Goal: Task Accomplishment & Management: Manage account settings

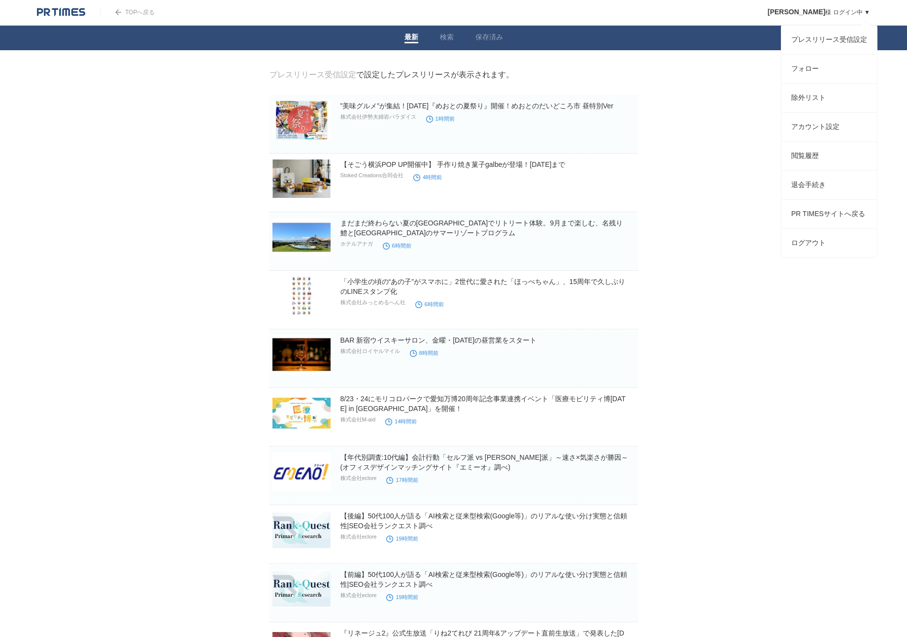
click at [832, 10] on link "Alex 様 ログイン中 ▼" at bounding box center [818, 12] width 102 height 7
click at [822, 39] on link "プレスリリース受信設定" at bounding box center [829, 40] width 96 height 29
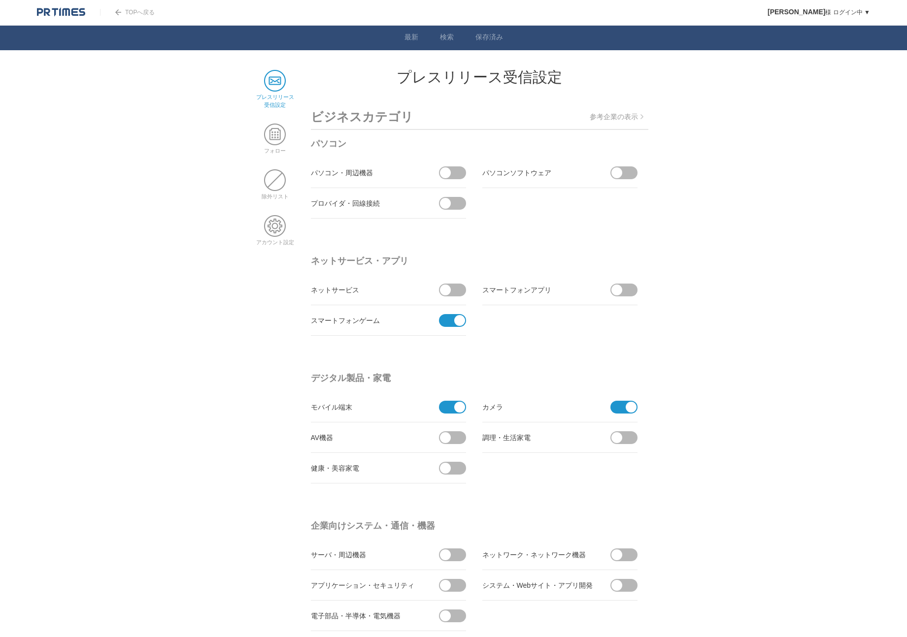
click at [447, 326] on span at bounding box center [449, 320] width 21 height 13
click at [0, 0] on input "checkbox" at bounding box center [0, 0] width 0 height 0
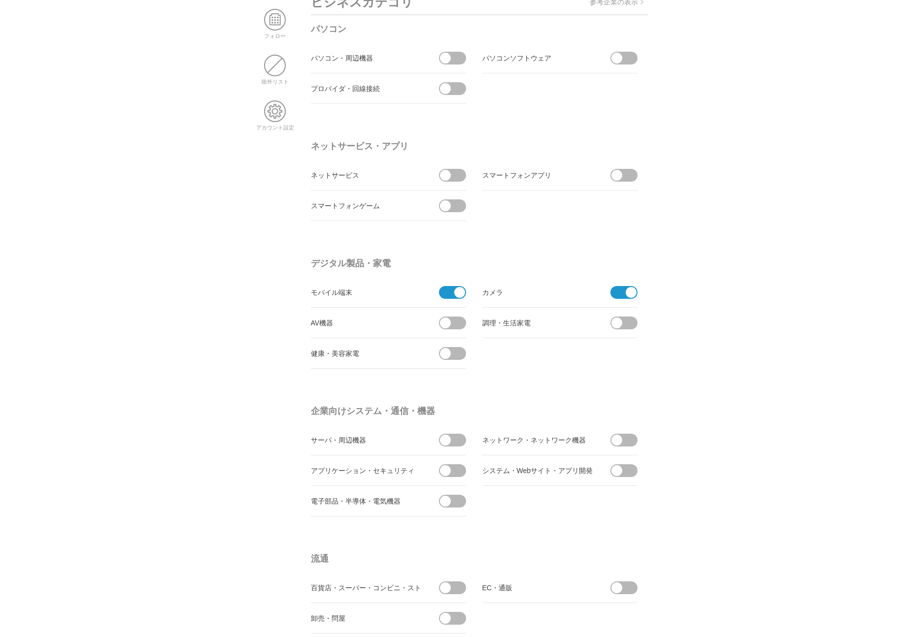
scroll to position [128, 0]
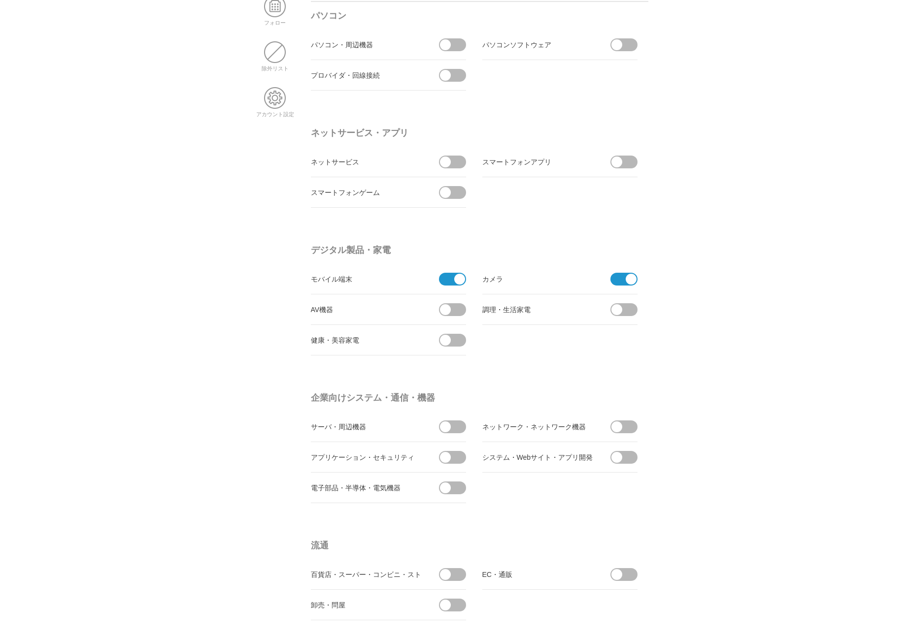
click at [452, 282] on span at bounding box center [449, 279] width 21 height 13
click at [0, 0] on input "checkbox" at bounding box center [0, 0] width 0 height 0
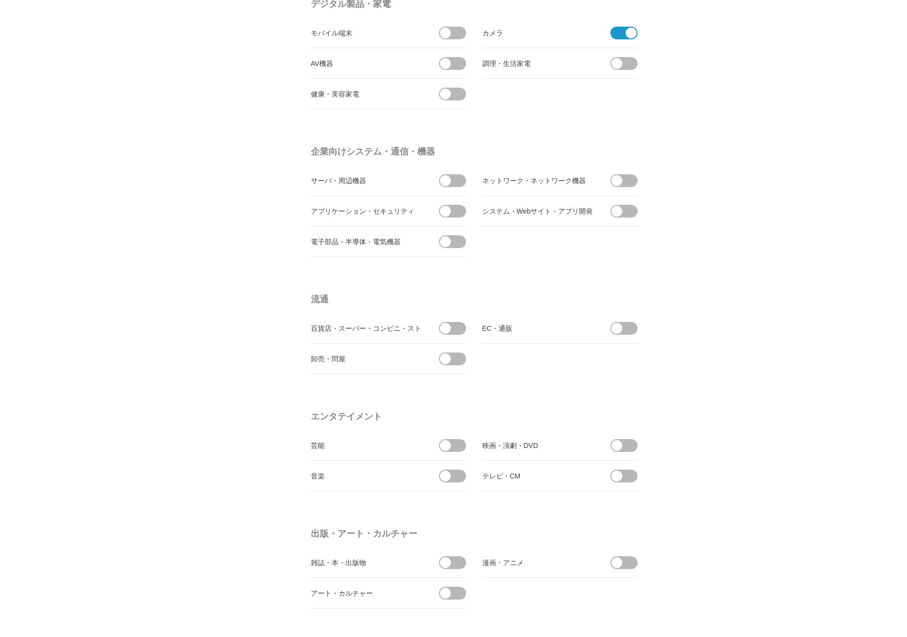
scroll to position [381, 0]
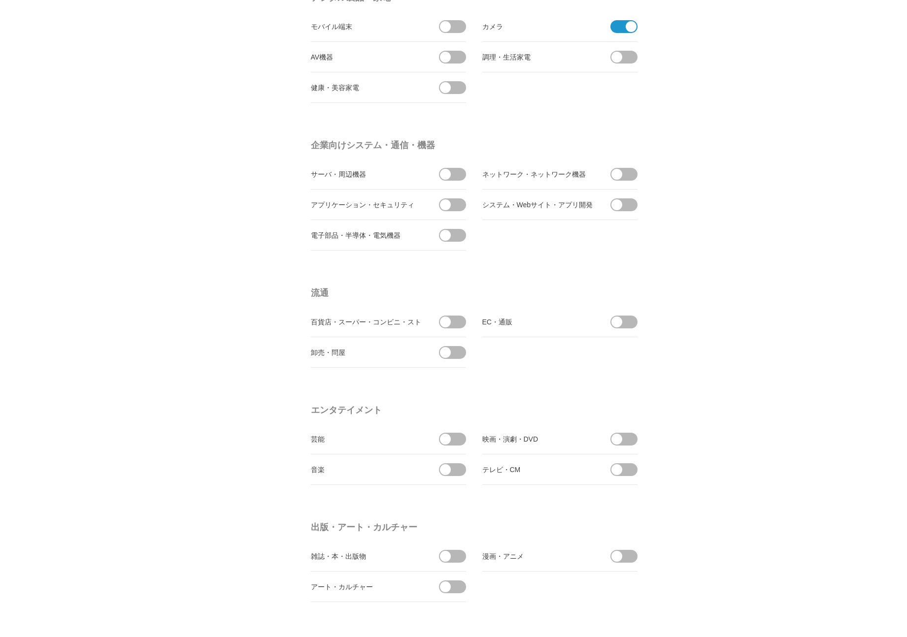
click at [453, 325] on span at bounding box center [455, 322] width 21 height 13
click at [0, 0] on input "checkbox" at bounding box center [0, 0] width 0 height 0
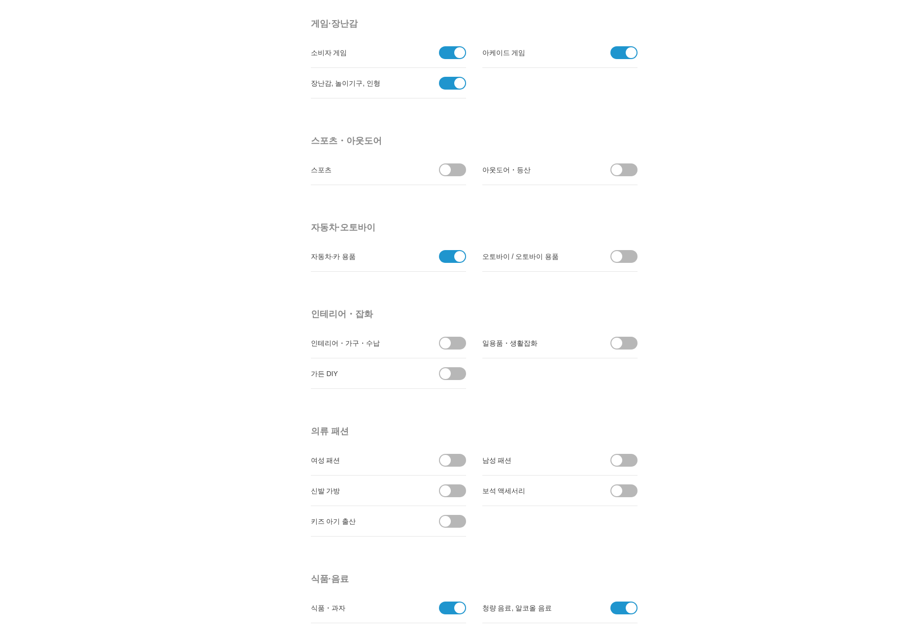
scroll to position [1037, 0]
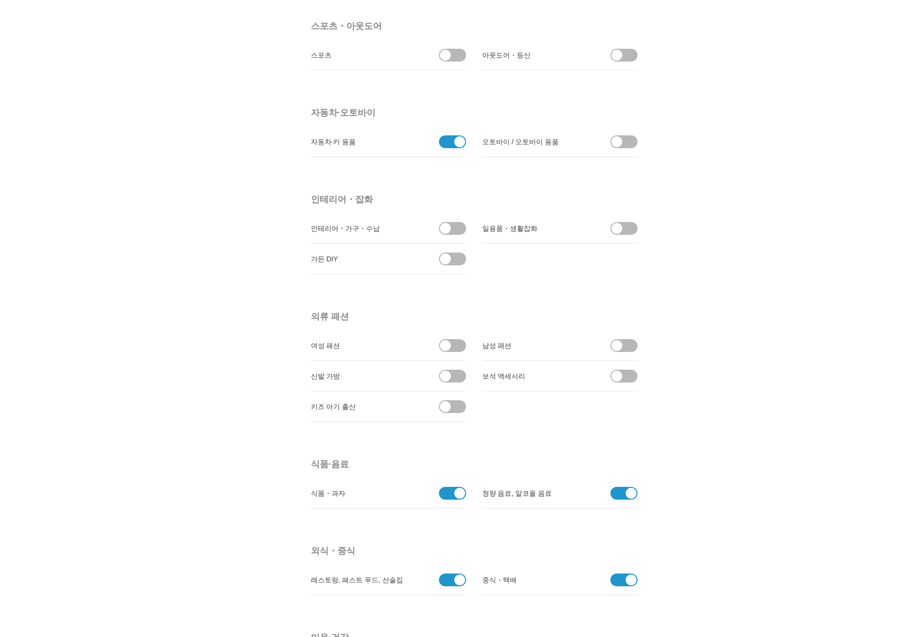
scroll to position [1140, 0]
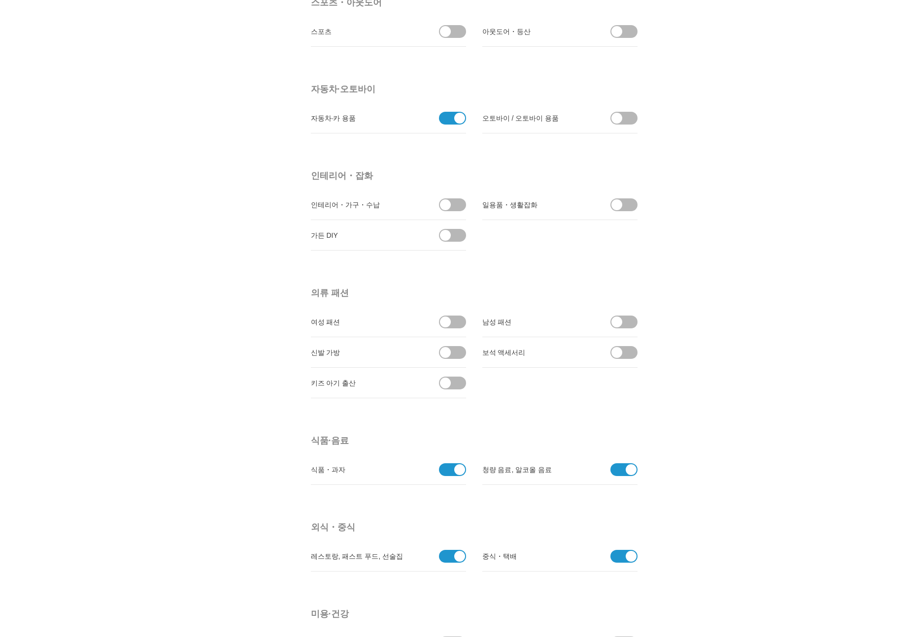
click at [628, 210] on span at bounding box center [627, 205] width 21 height 13
click at [0, 0] on input "checkbox" at bounding box center [0, 0] width 0 height 0
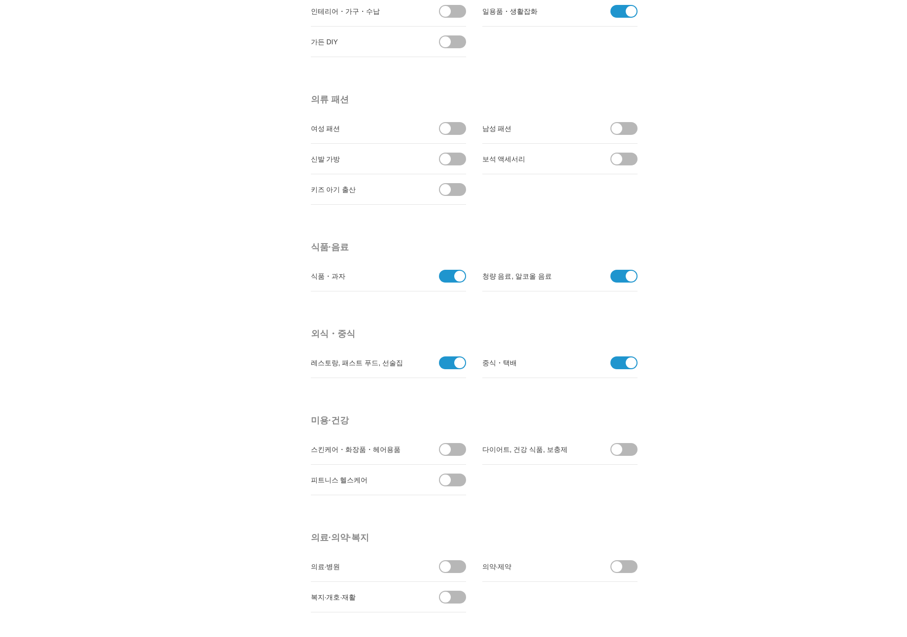
scroll to position [1371, 0]
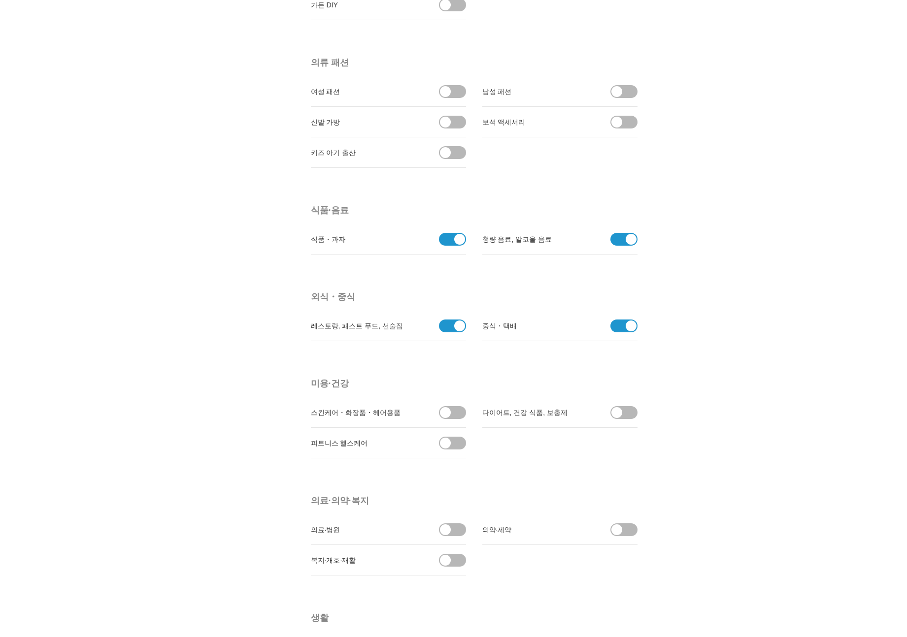
click at [618, 332] on span at bounding box center [620, 326] width 21 height 13
click at [0, 0] on input "checkbox" at bounding box center [0, 0] width 0 height 0
click at [446, 326] on span at bounding box center [449, 326] width 21 height 13
click at [0, 0] on input "checkbox" at bounding box center [0, 0] width 0 height 0
click at [739, 339] on body "TOP으로 돌아가기 Alex 님 로그인 중 ▼ 보도 자료 수신 설정 팔로우 제외 목록 계정 설정 브라우징 기록 탈퇴 절차 PR TIMES 사이…" at bounding box center [453, 510] width 907 height 3763
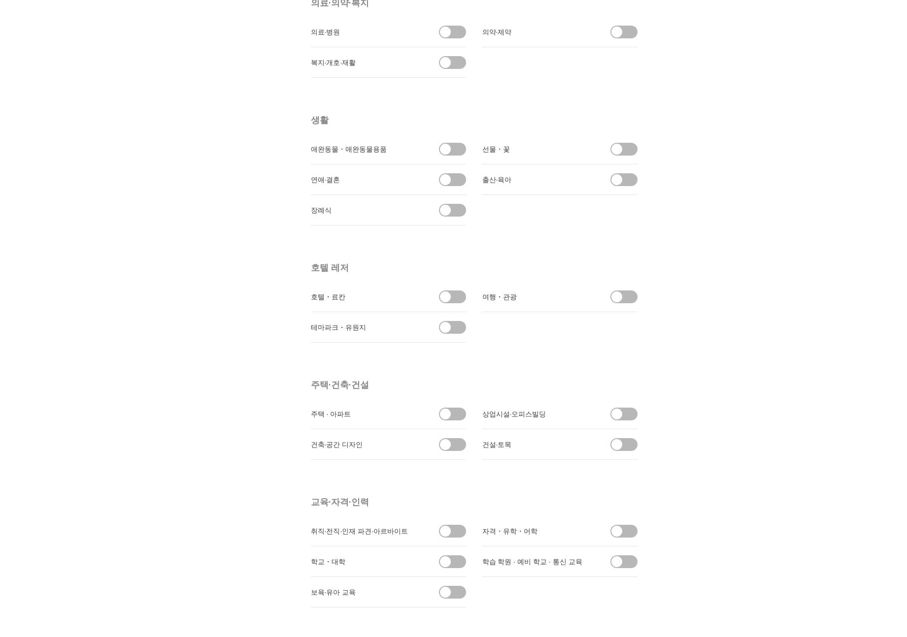
scroll to position [1982, 0]
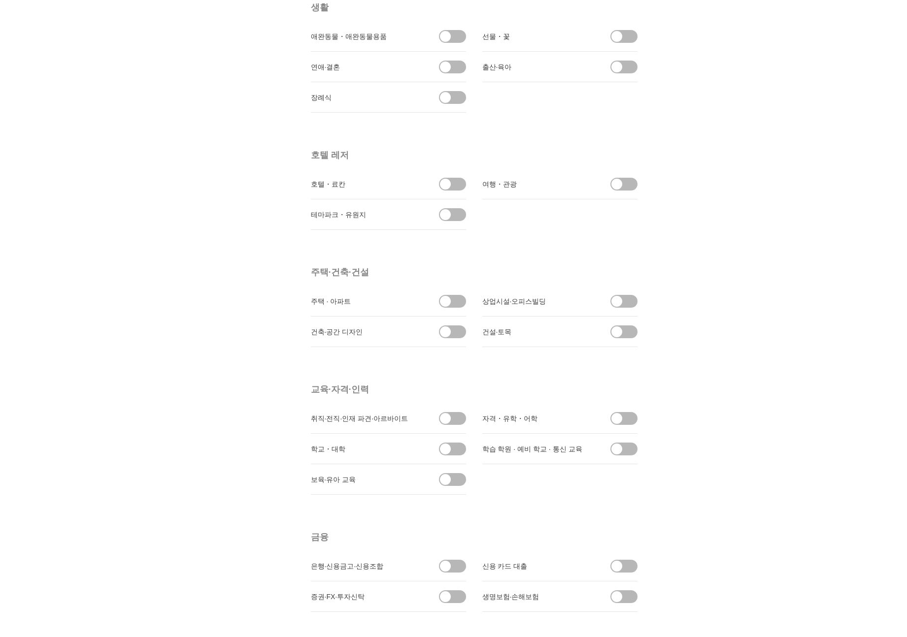
click at [453, 188] on span at bounding box center [455, 184] width 21 height 13
click at [0, 0] on input "checkbox" at bounding box center [0, 0] width 0 height 0
click at [617, 183] on span at bounding box center [616, 184] width 11 height 11
click at [0, 0] on input "checkbox" at bounding box center [0, 0] width 0 height 0
click at [459, 208] on span at bounding box center [455, 214] width 21 height 13
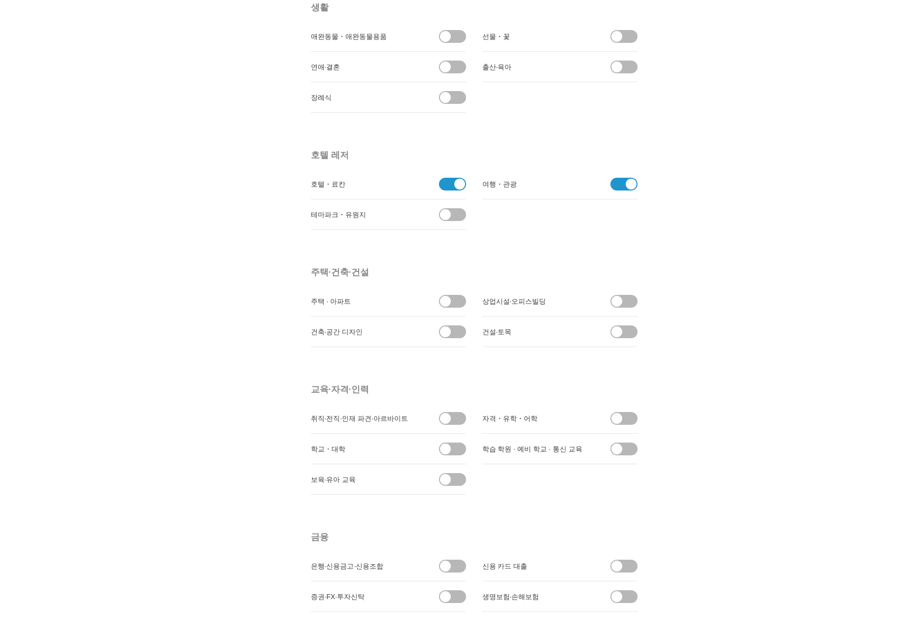
click at [0, 0] on input "checkbox" at bounding box center [0, 0] width 0 height 0
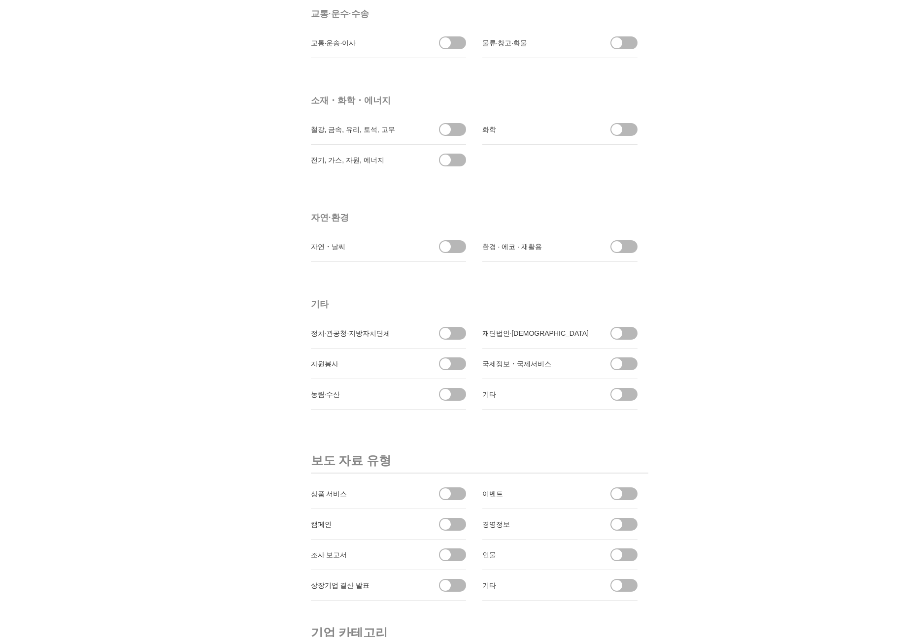
scroll to position [2912, 0]
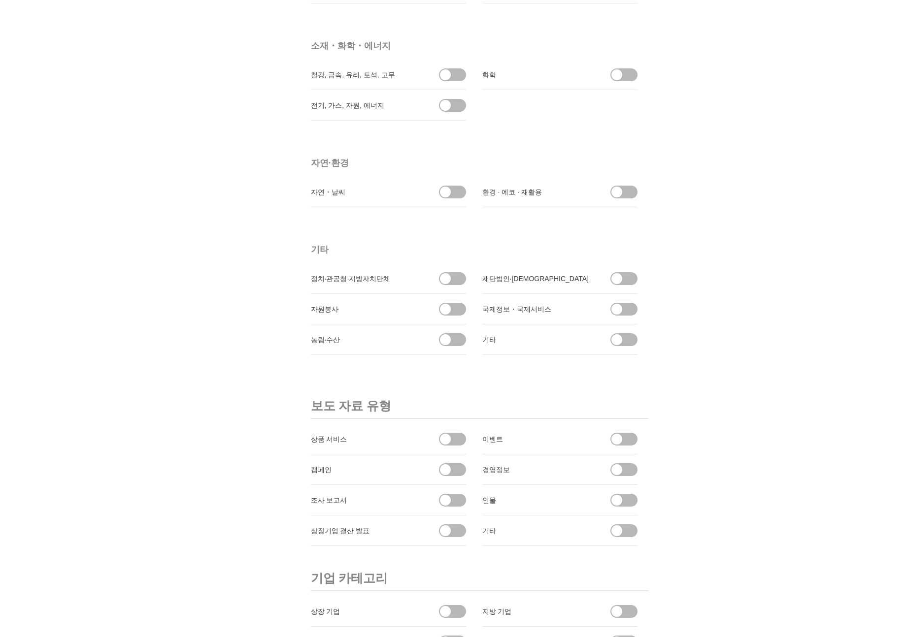
click at [630, 310] on span at bounding box center [627, 309] width 21 height 13
click at [0, 0] on input "checkbox" at bounding box center [0, 0] width 0 height 0
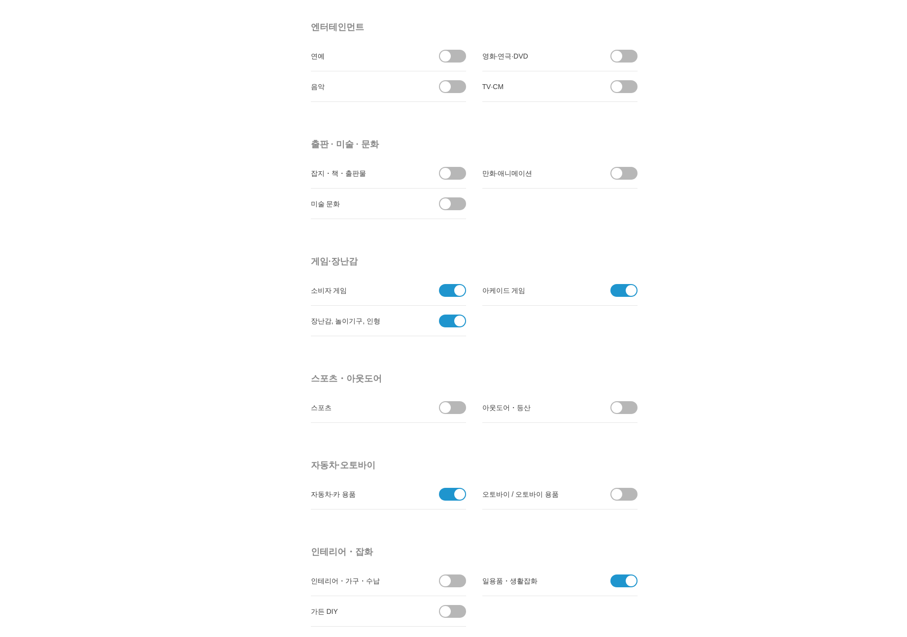
scroll to position [0, 0]
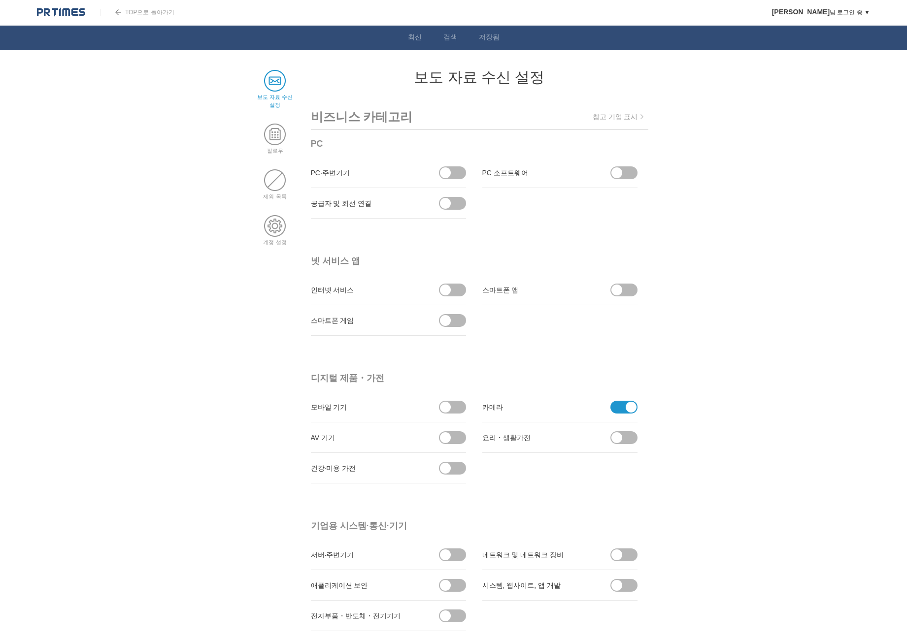
click at [132, 14] on font "TOP으로 돌아가기" at bounding box center [149, 12] width 49 height 7
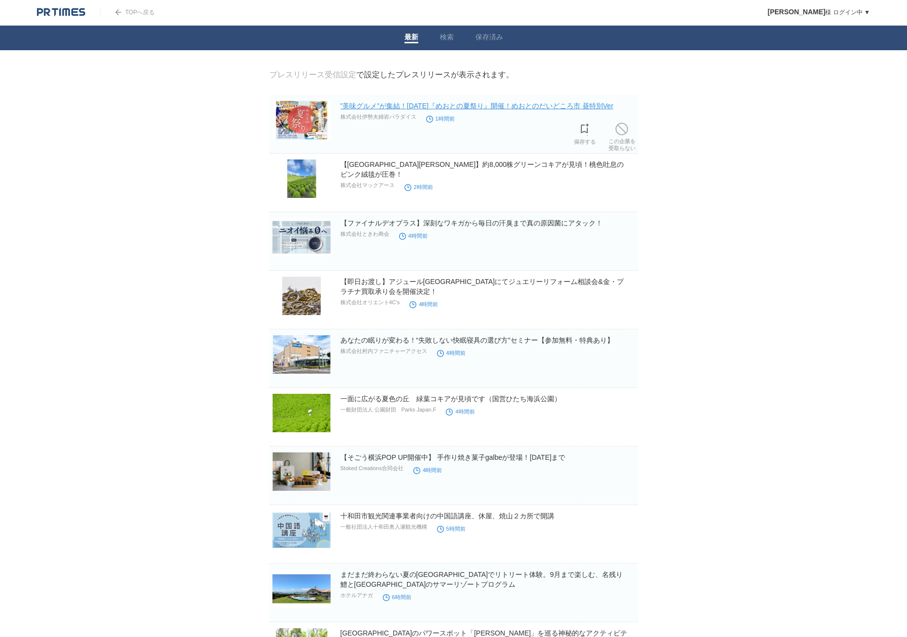
click at [372, 110] on link "”美味グルメ”が集結！8月20日『めおとの夏祭り』開催！めおとのだいどころ市 昼特別Ver" at bounding box center [476, 106] width 273 height 8
click at [503, 169] on link "【びわこ箱館山】約8,000株グリーンコキアが見頃！桃色吐息のピンク絨毯が圧巻！" at bounding box center [482, 170] width 284 height 18
click at [285, 230] on img at bounding box center [301, 237] width 58 height 38
click at [311, 291] on img at bounding box center [301, 296] width 58 height 38
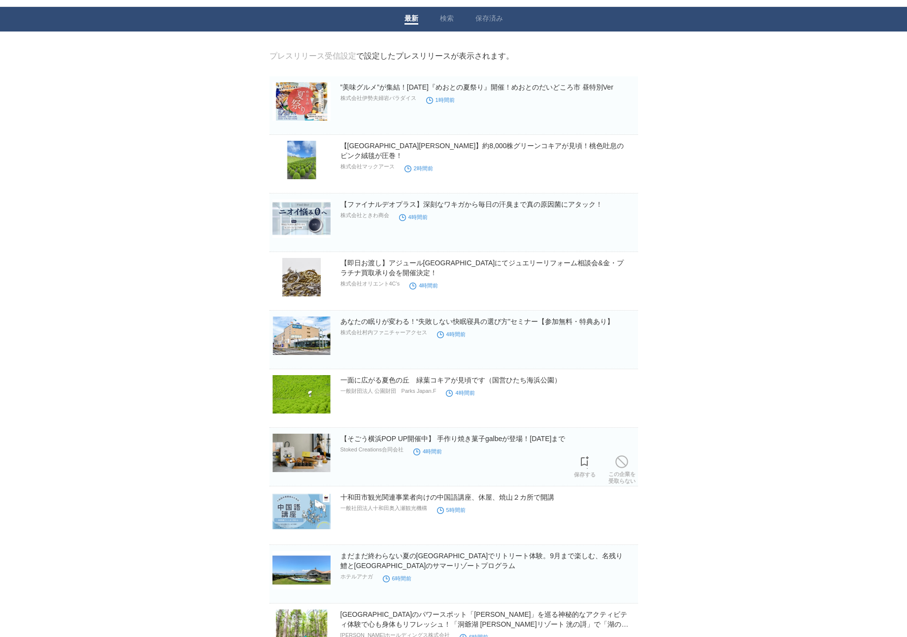
scroll to position [58, 0]
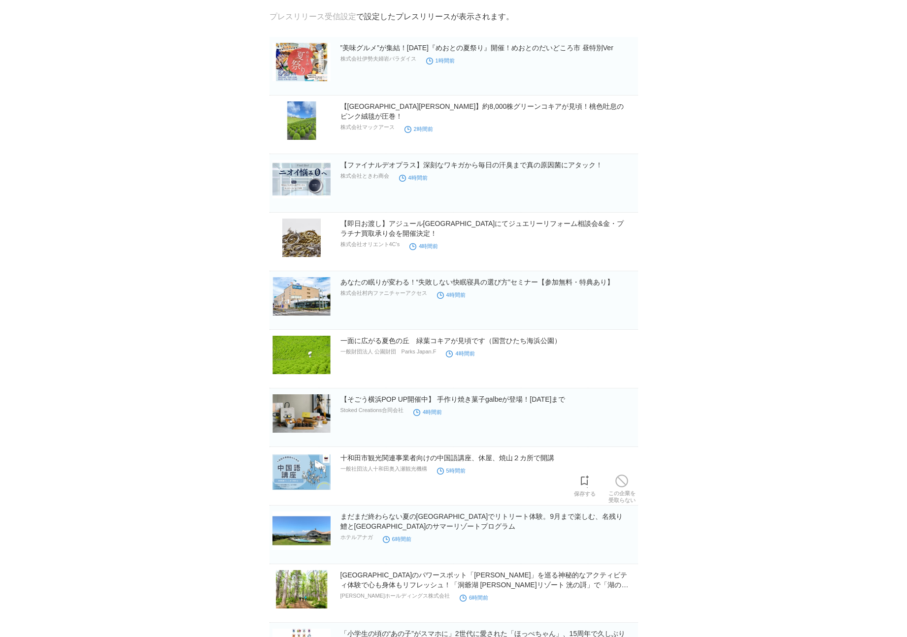
click at [283, 468] on img at bounding box center [301, 472] width 58 height 38
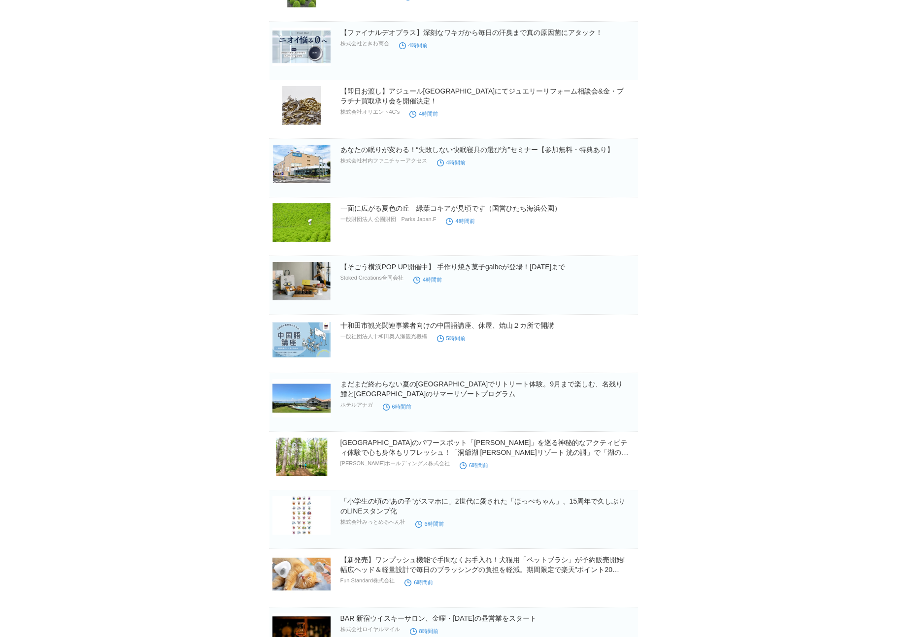
scroll to position [215, 0]
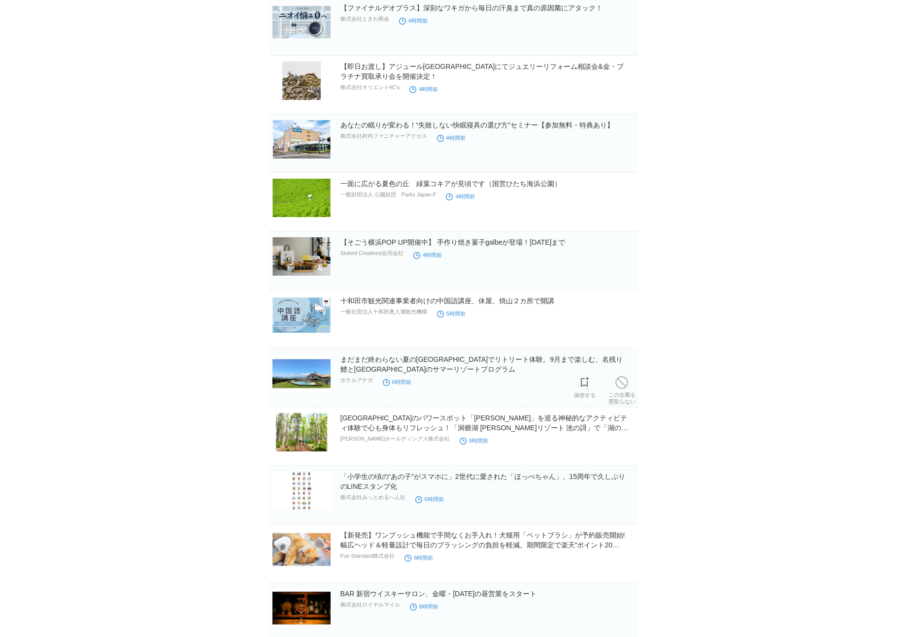
click at [279, 372] on img at bounding box center [301, 374] width 58 height 38
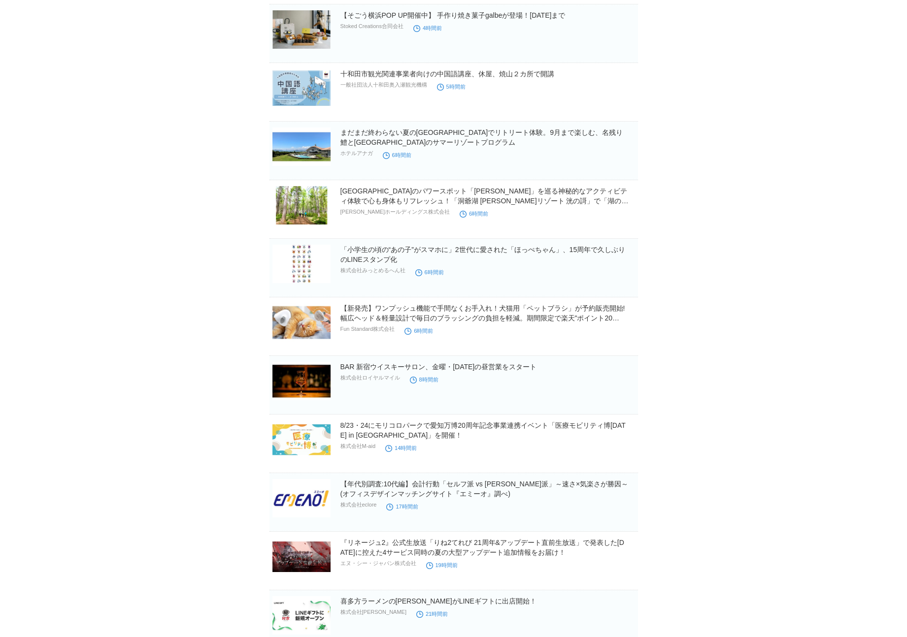
scroll to position [433, 0]
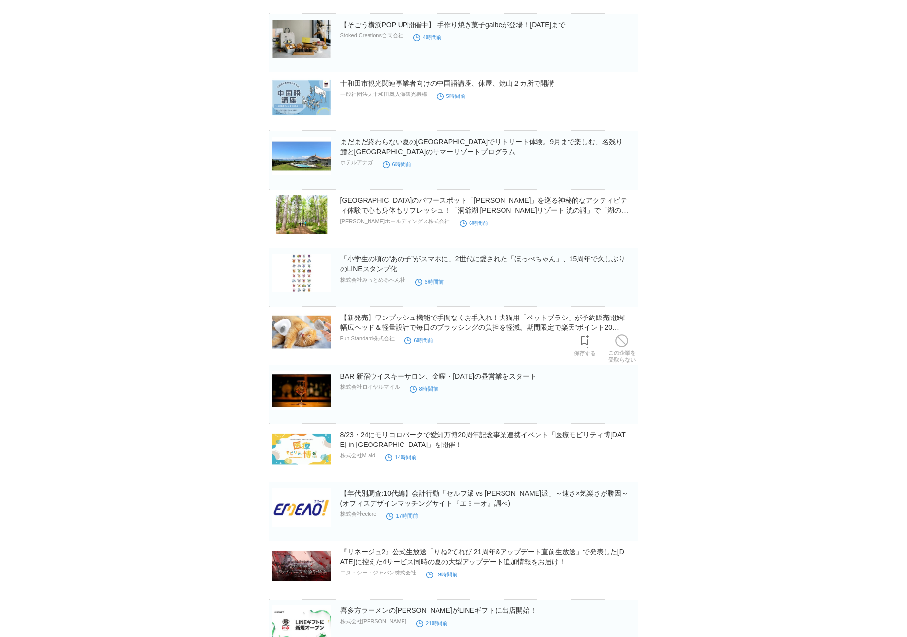
click at [300, 344] on img at bounding box center [301, 332] width 58 height 38
click at [296, 396] on img at bounding box center [301, 390] width 58 height 38
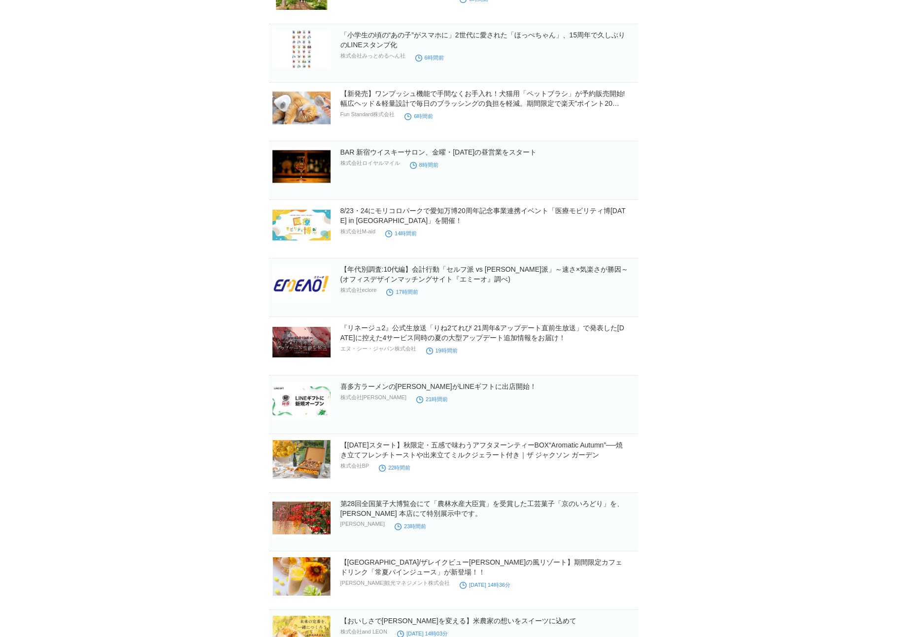
scroll to position [654, 0]
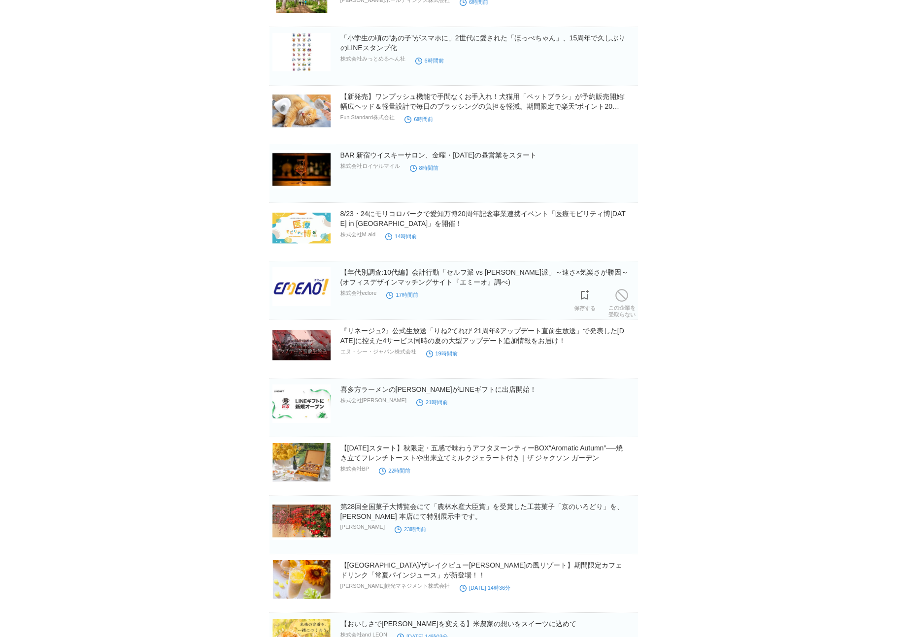
click at [299, 306] on img at bounding box center [301, 286] width 58 height 38
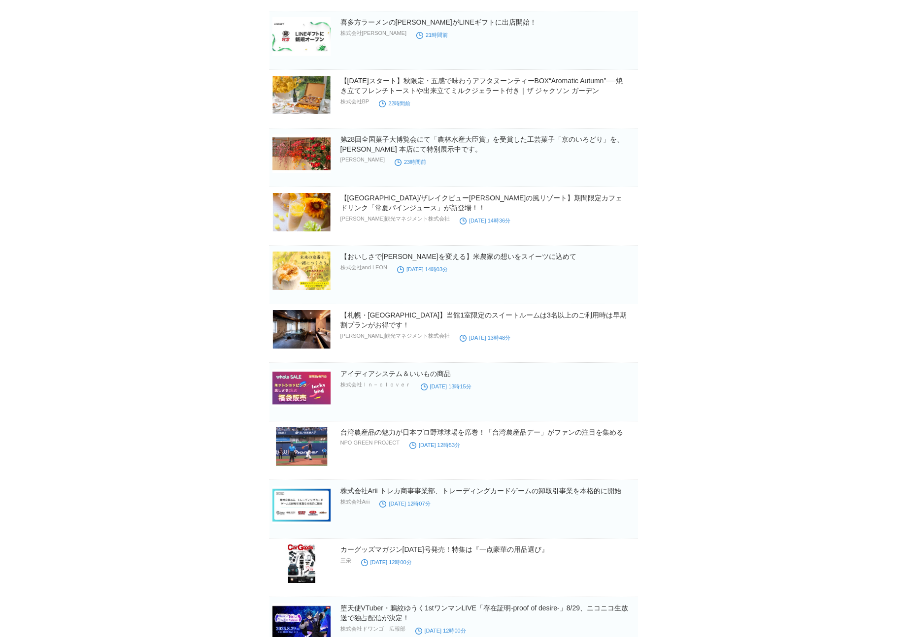
scroll to position [1055, 0]
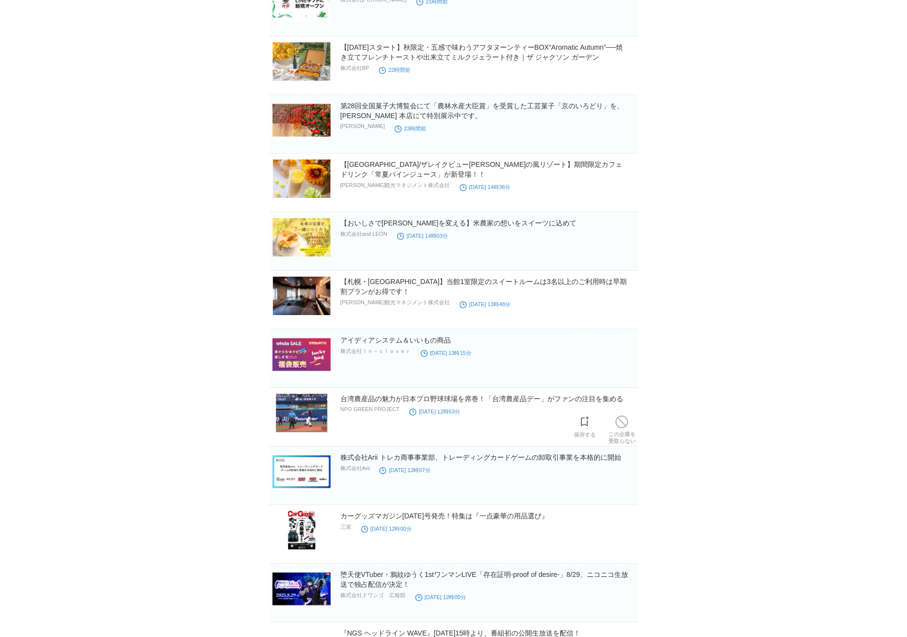
click at [301, 425] on img at bounding box center [301, 413] width 58 height 38
click at [291, 534] on img at bounding box center [301, 530] width 58 height 38
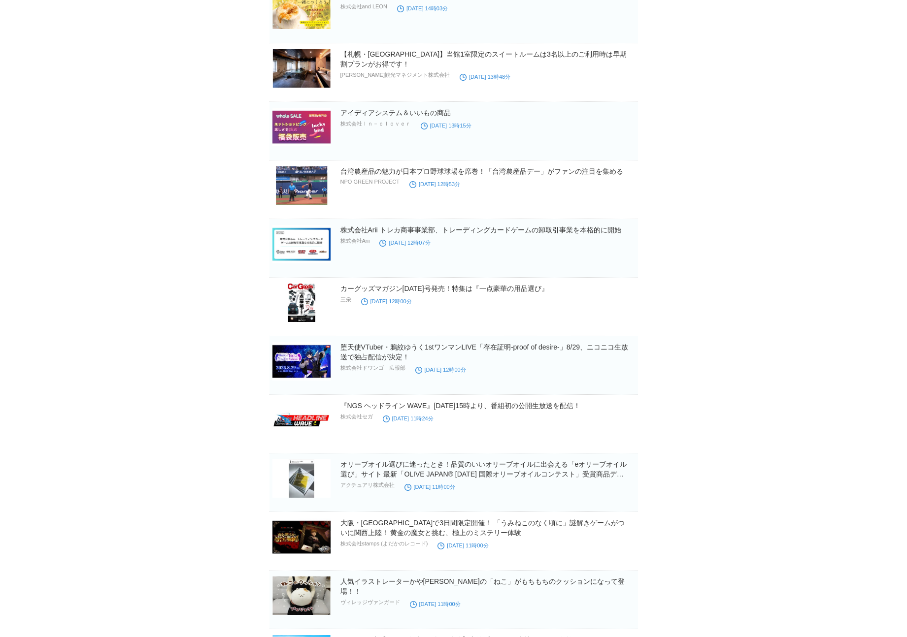
scroll to position [1280, 0]
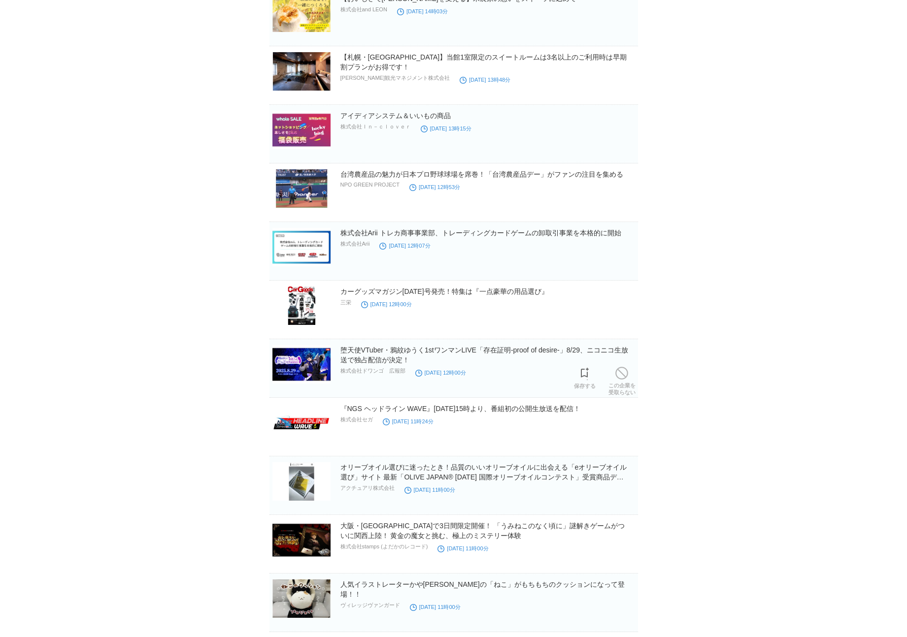
click at [290, 379] on img at bounding box center [301, 364] width 58 height 38
click at [279, 418] on img at bounding box center [301, 423] width 58 height 38
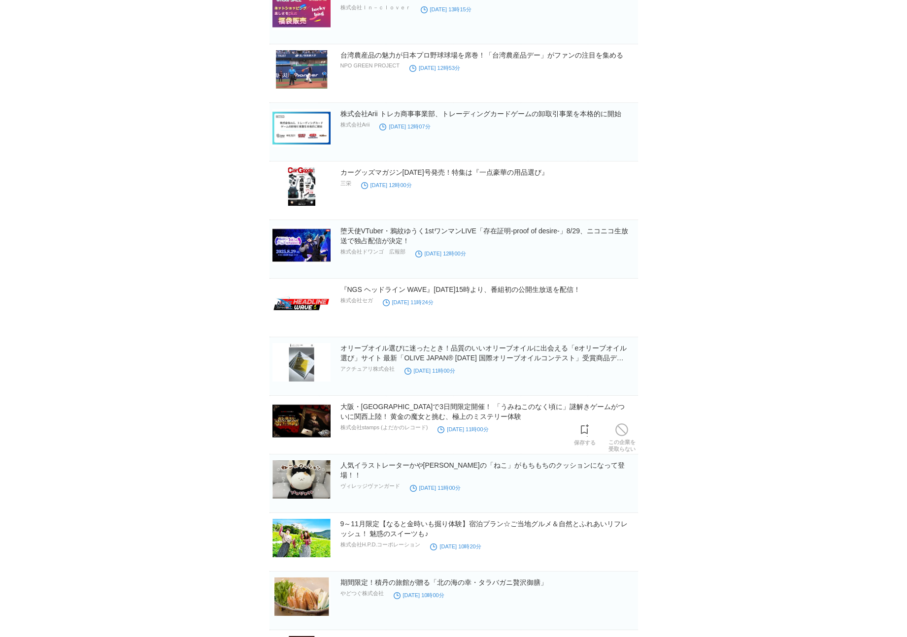
click at [282, 435] on img at bounding box center [301, 421] width 58 height 38
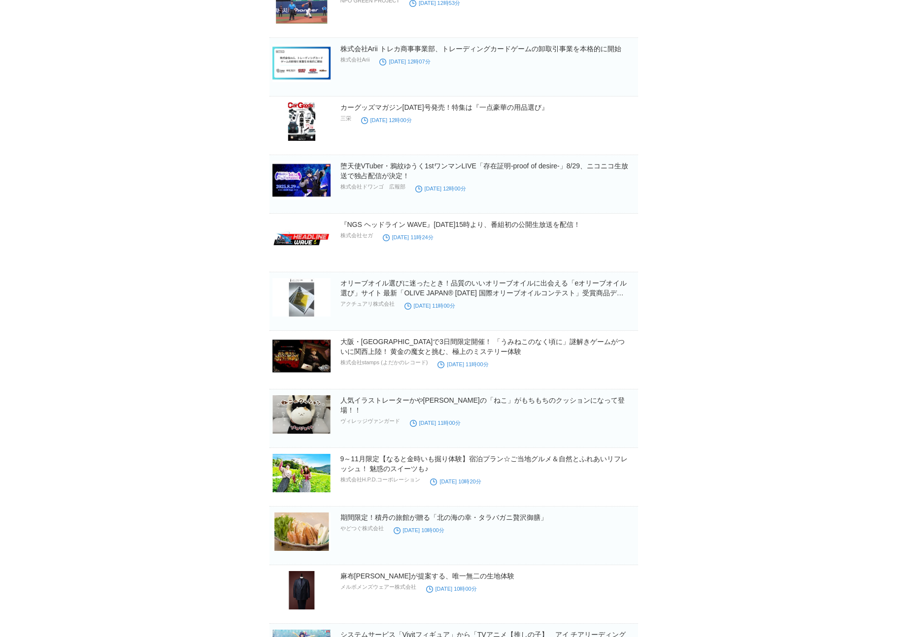
scroll to position [1565, 0]
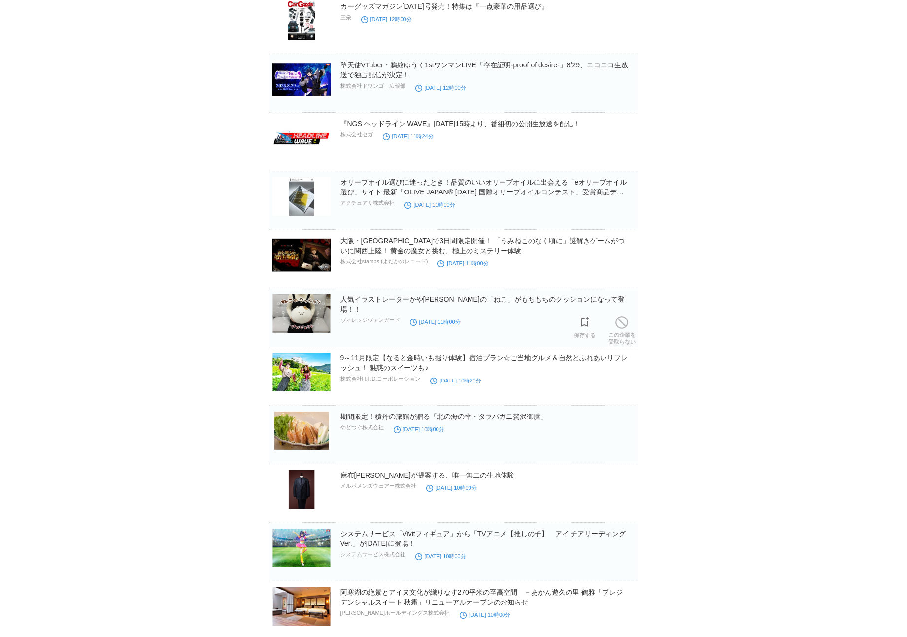
click at [294, 330] on img at bounding box center [301, 314] width 58 height 38
click at [282, 429] on img at bounding box center [301, 431] width 58 height 38
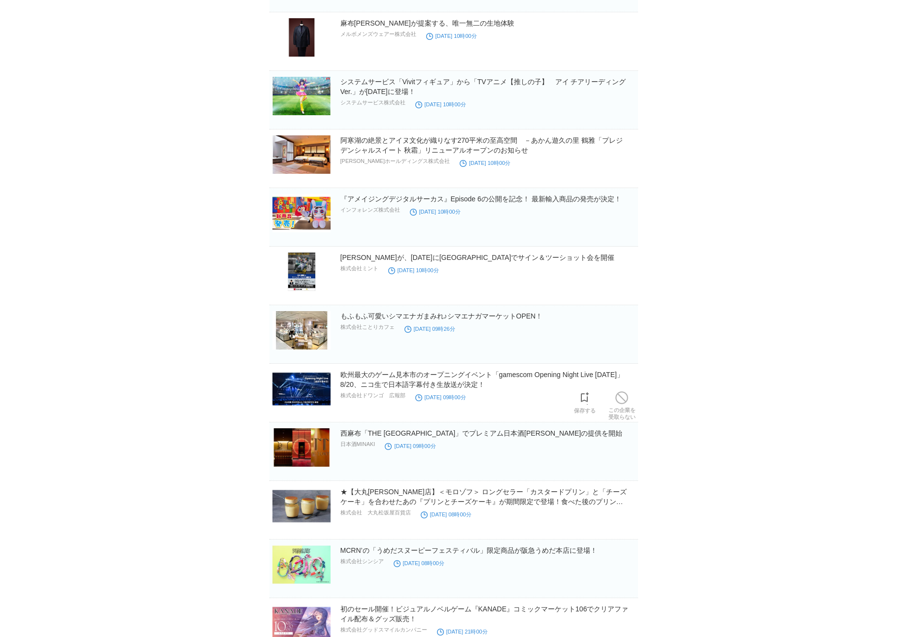
scroll to position [2027, 0]
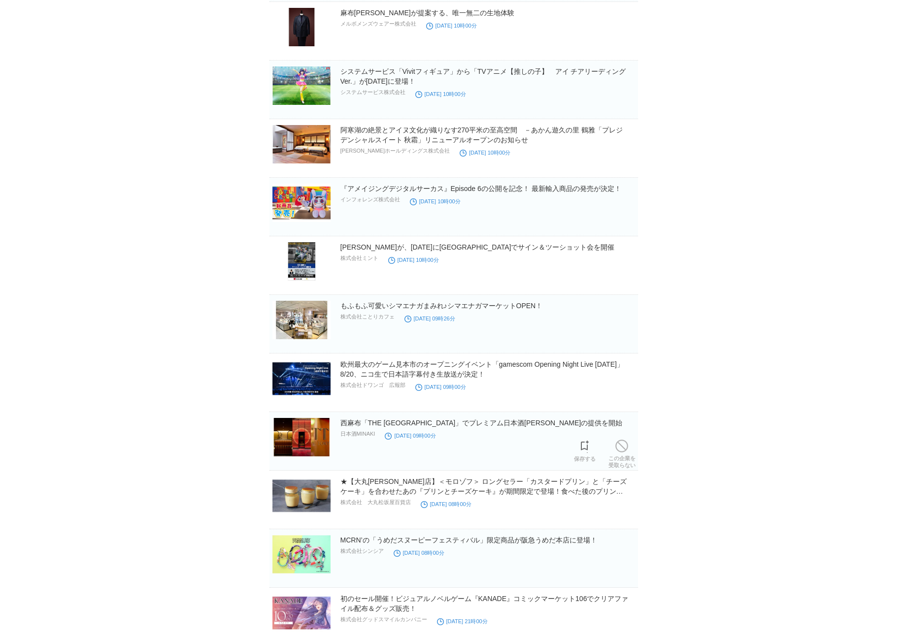
click at [307, 443] on img at bounding box center [301, 437] width 58 height 38
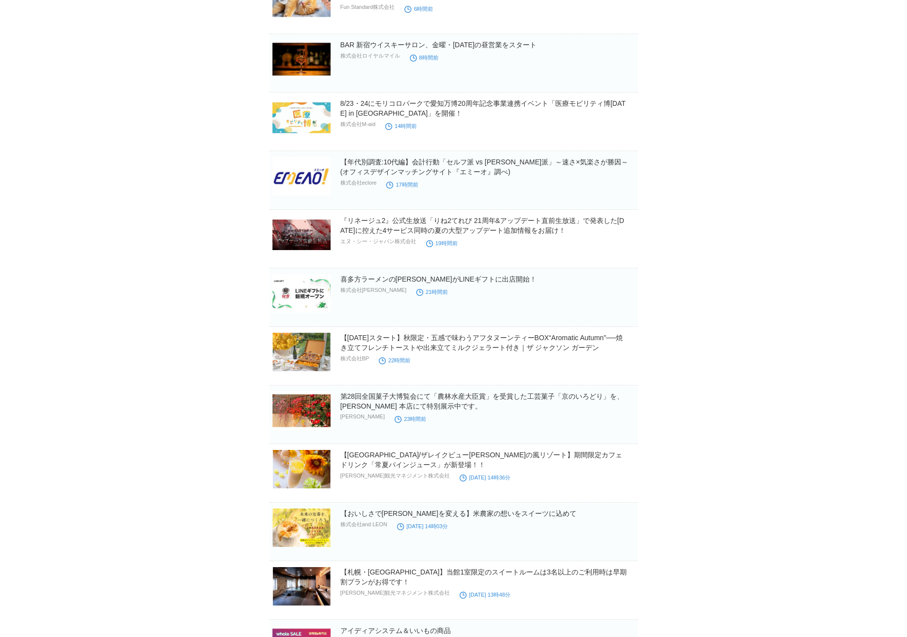
scroll to position [0, 0]
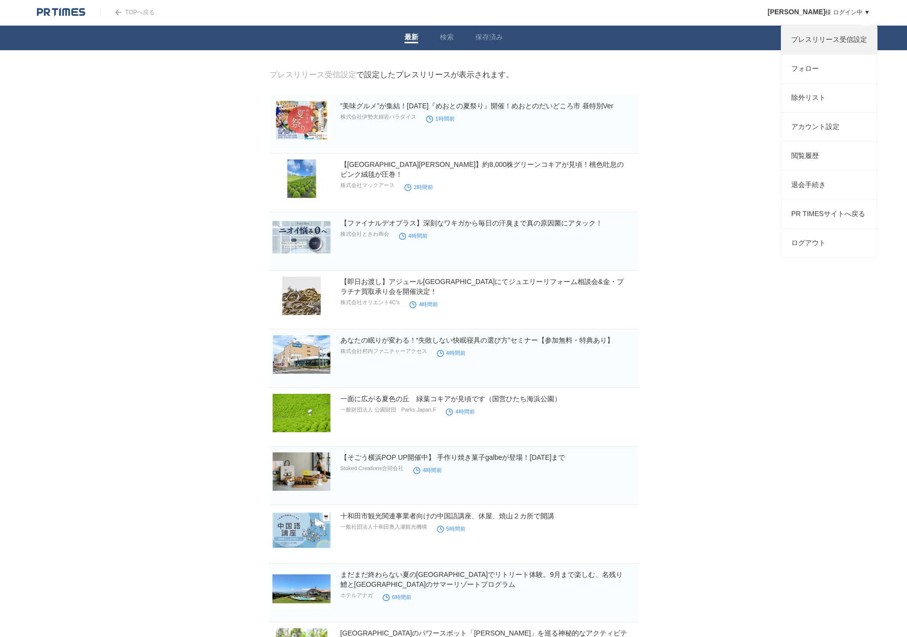
click at [832, 44] on link "プレスリリース受信設定" at bounding box center [829, 40] width 96 height 29
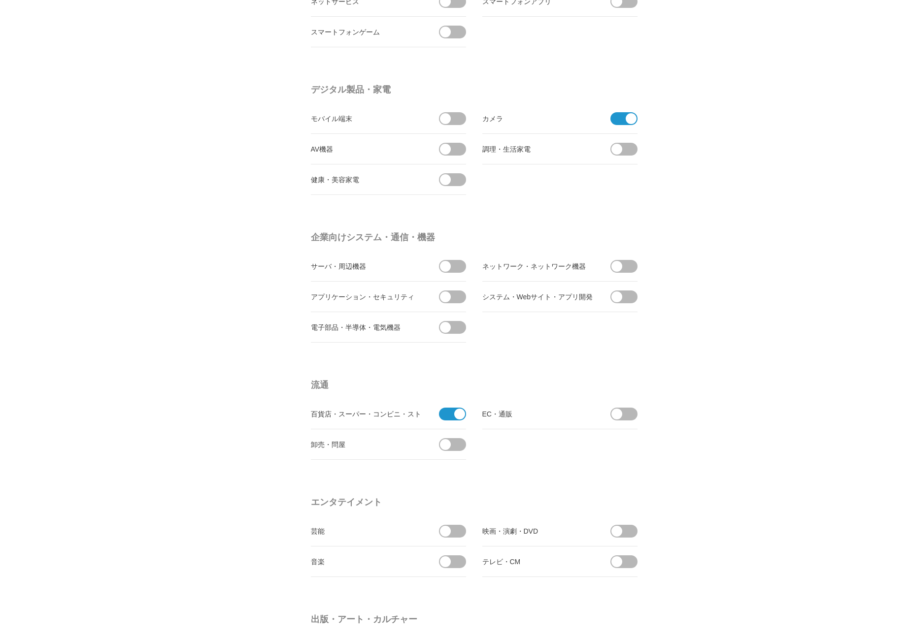
scroll to position [321, 0]
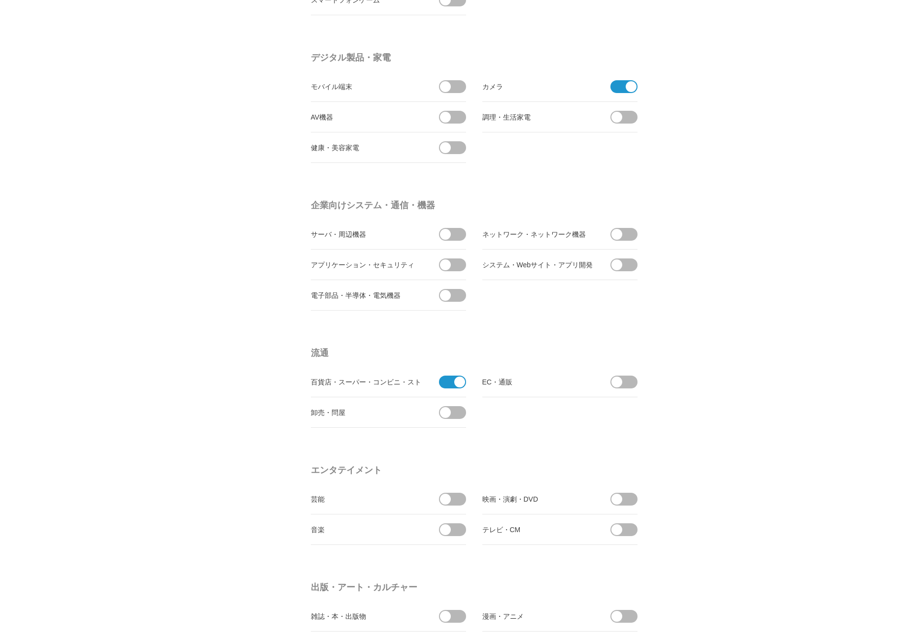
click at [459, 384] on span at bounding box center [459, 382] width 11 height 11
click at [0, 0] on input "checkbox" at bounding box center [0, 0] width 0 height 0
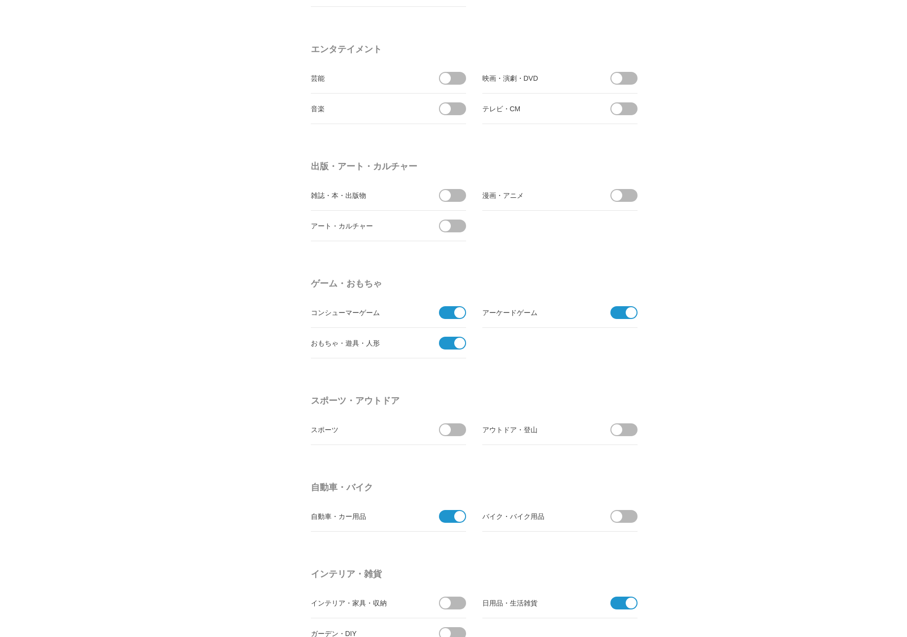
scroll to position [894, 0]
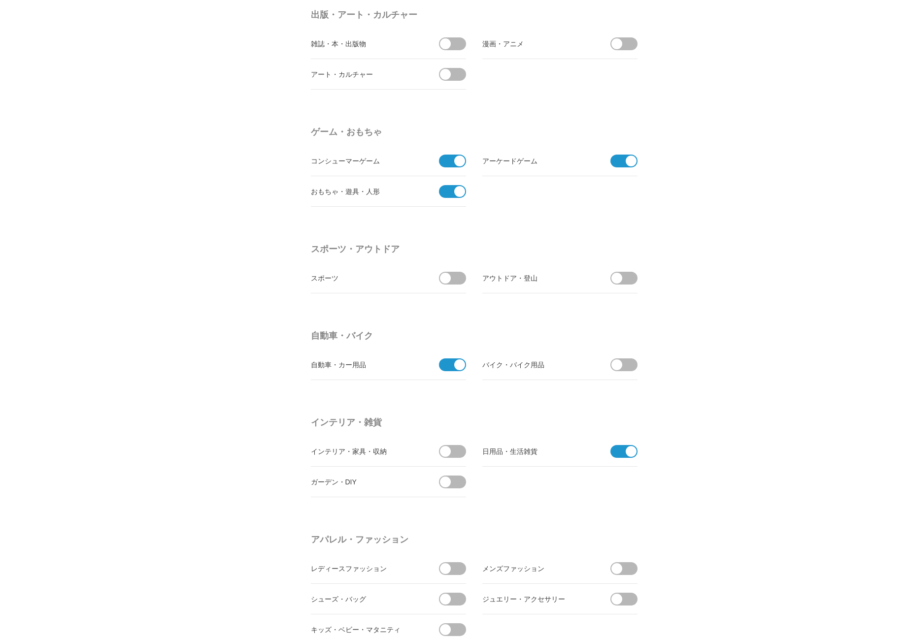
click at [626, 454] on span at bounding box center [631, 451] width 11 height 11
click at [0, 0] on input "checkbox" at bounding box center [0, 0] width 0 height 0
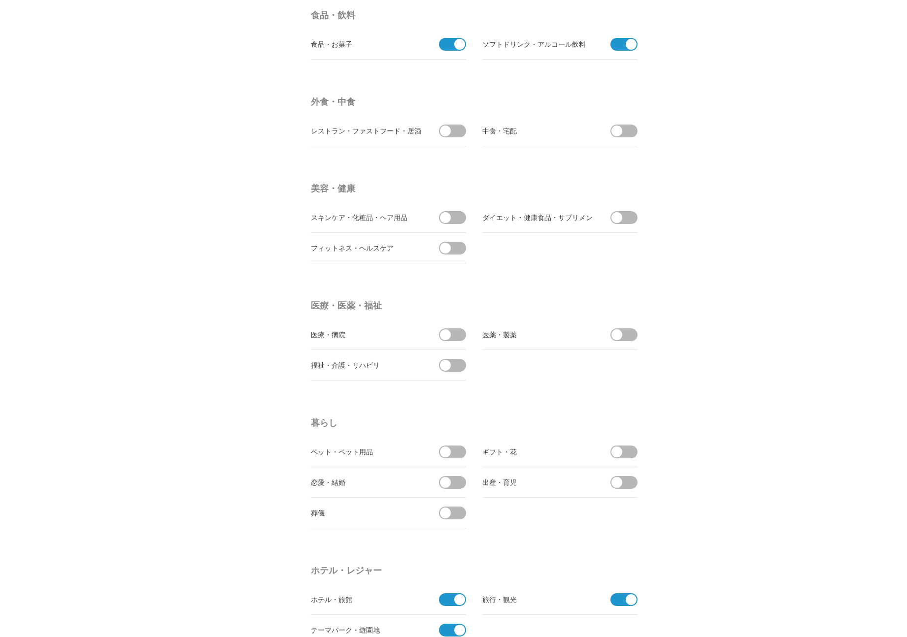
scroll to position [1752, 0]
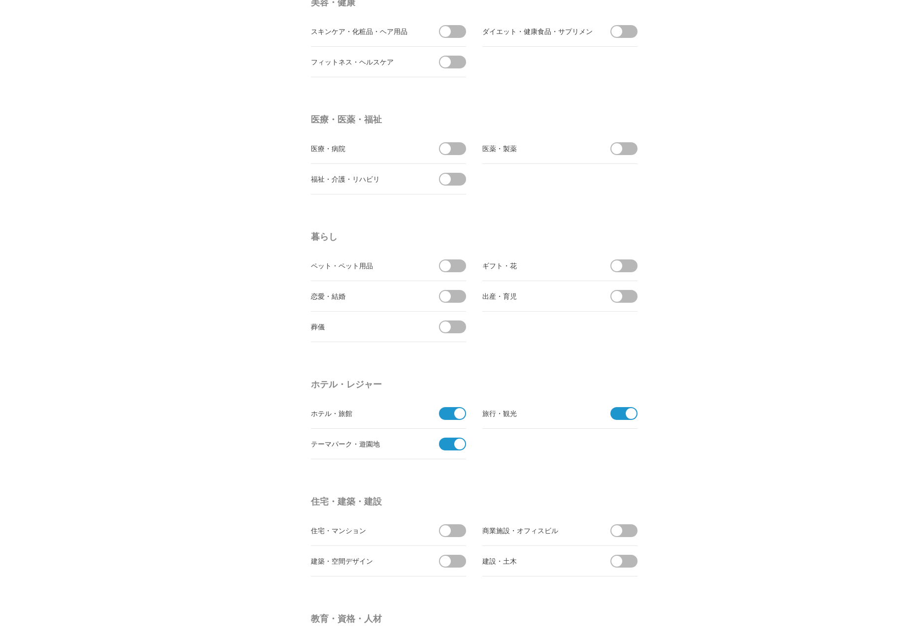
click at [459, 417] on span at bounding box center [459, 413] width 11 height 11
click at [0, 0] on input "checkbox" at bounding box center [0, 0] width 0 height 0
click at [620, 415] on span at bounding box center [620, 413] width 21 height 13
click at [0, 0] on input "checkbox" at bounding box center [0, 0] width 0 height 0
click at [666, 464] on body "TOPへ戻る Alex 様 ログイン中 ▼ プレスリリース受信設定 フォロー 除外リスト アカウント設定 閲覧履歴 退会手続き PR TIMESサイトへ戻る …" at bounding box center [453, 129] width 907 height 3763
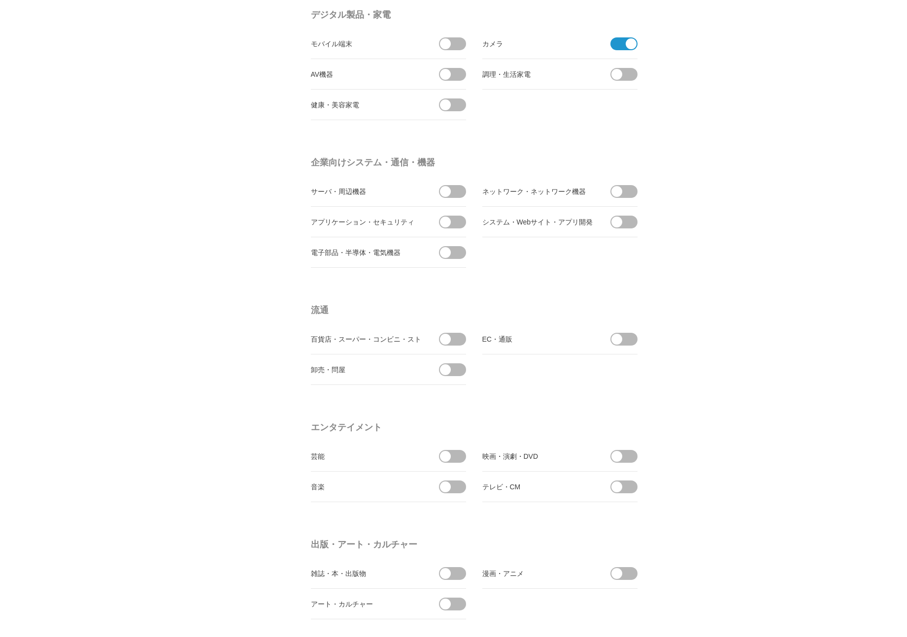
scroll to position [0, 0]
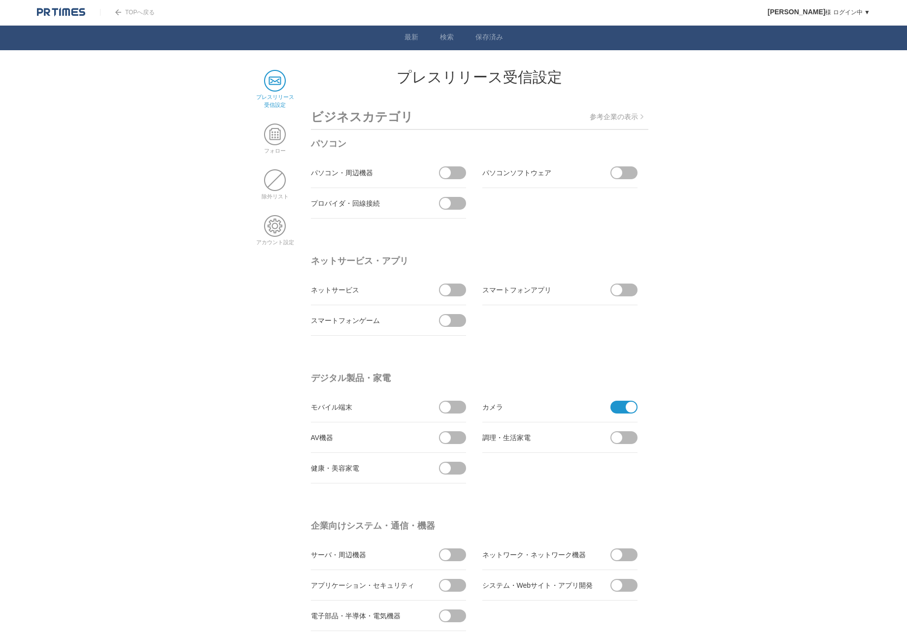
click at [137, 14] on link "TOPへ戻る" at bounding box center [127, 12] width 55 height 7
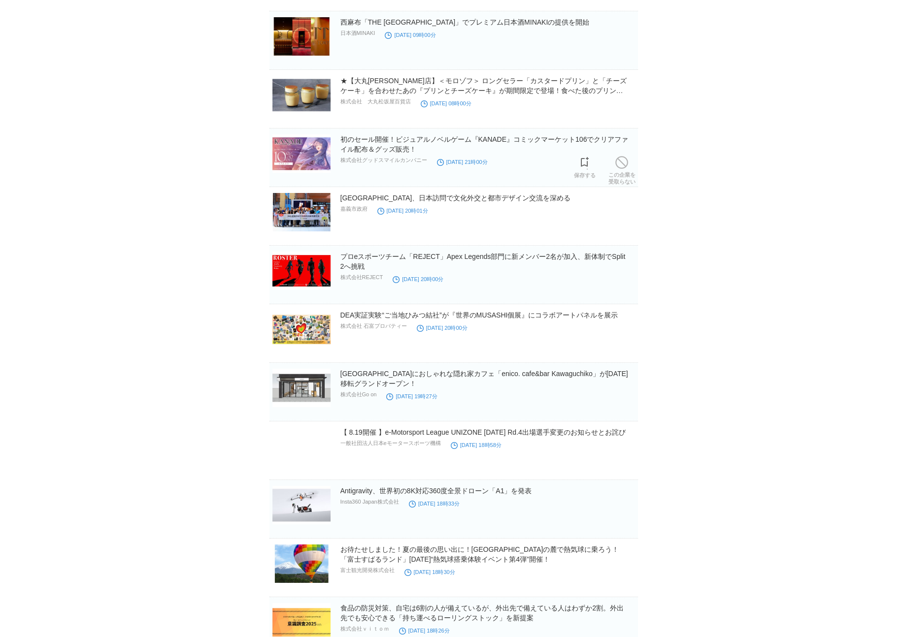
scroll to position [1528, 0]
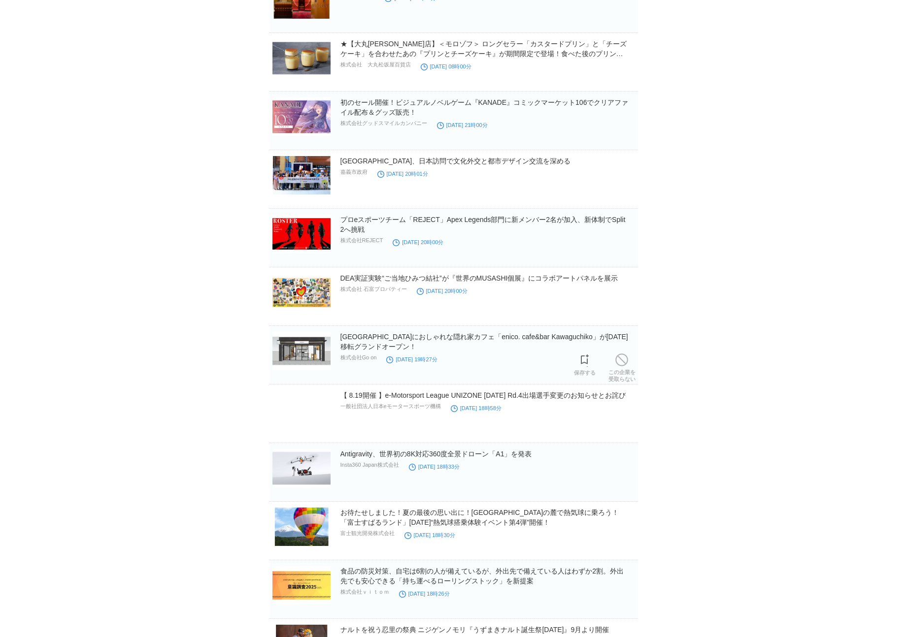
click at [304, 342] on img at bounding box center [301, 351] width 58 height 38
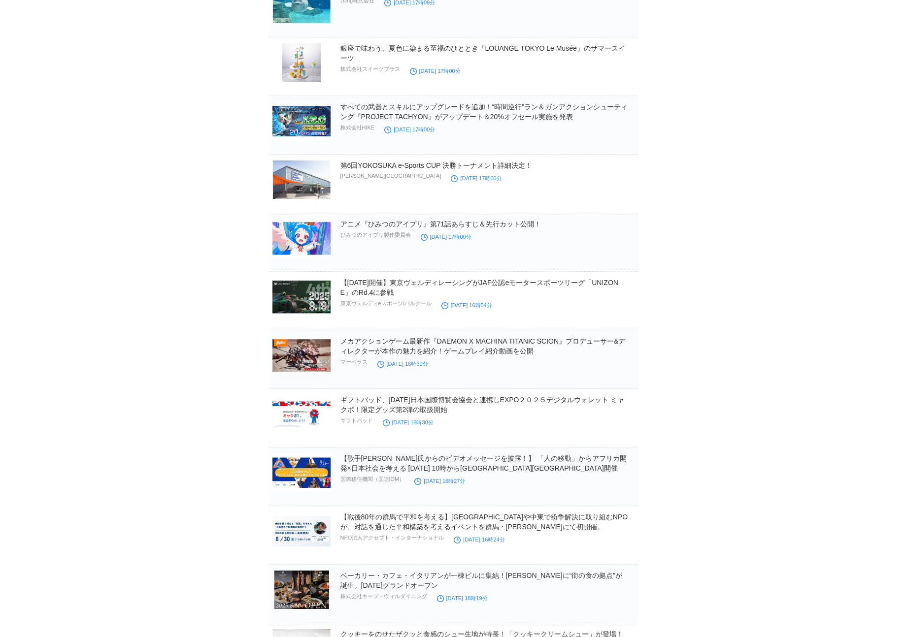
scroll to position [2374, 0]
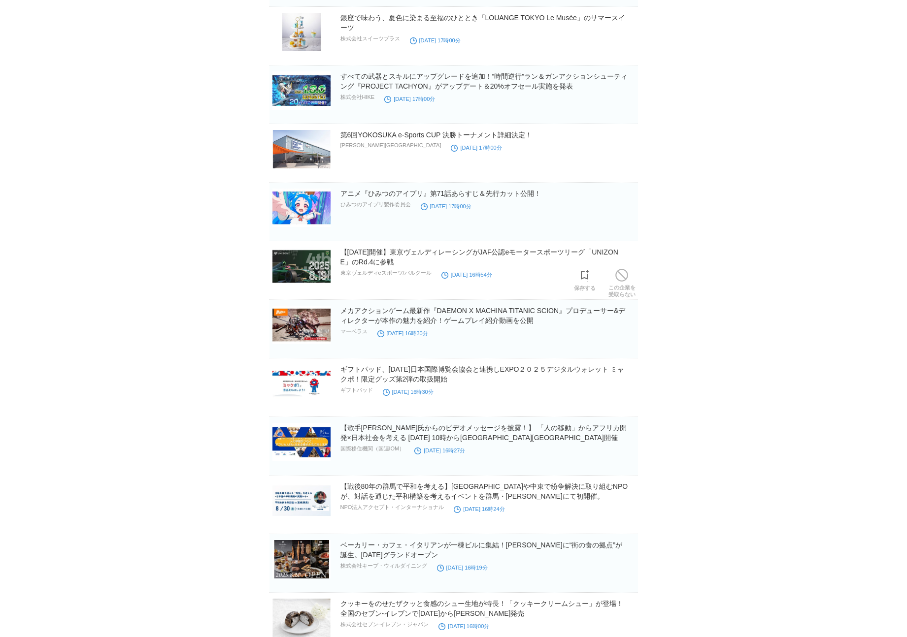
click at [289, 270] on img at bounding box center [301, 266] width 58 height 38
click at [314, 329] on img at bounding box center [301, 325] width 58 height 38
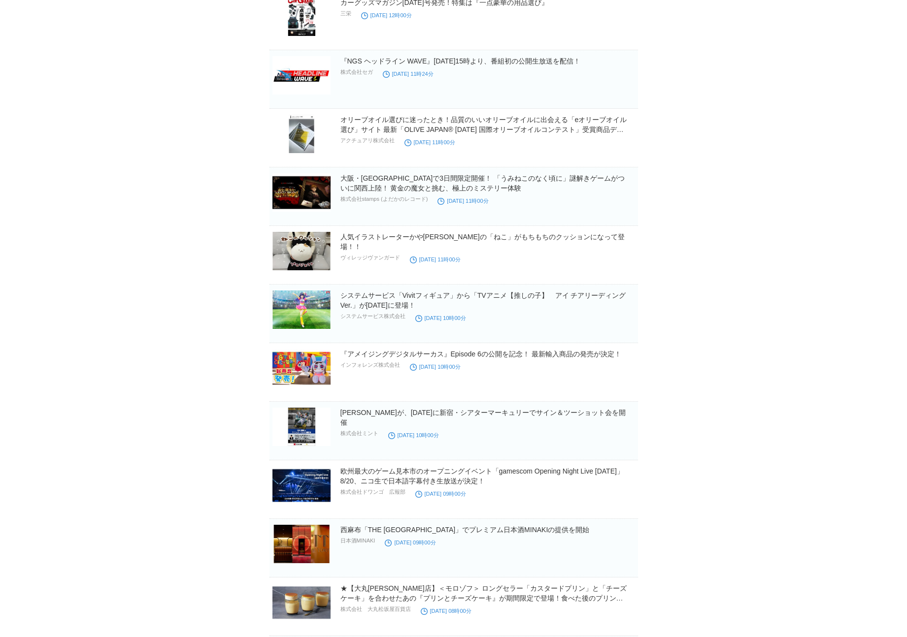
scroll to position [0, 0]
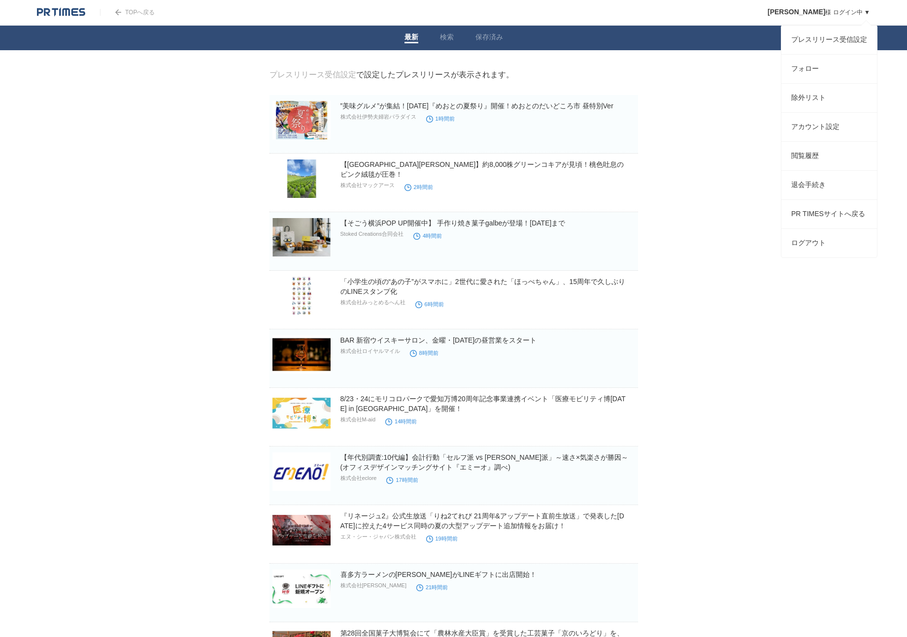
click at [833, 16] on link "[PERSON_NAME] 様 ログイン中 ▼" at bounding box center [818, 12] width 102 height 7
click at [829, 34] on link "プレスリリース受信設定" at bounding box center [829, 40] width 96 height 29
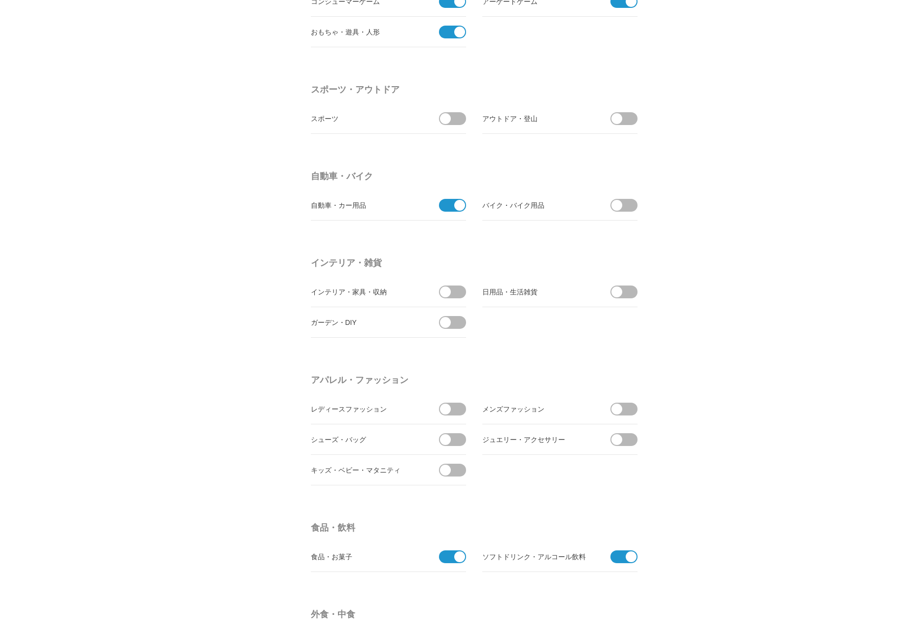
scroll to position [1175, 0]
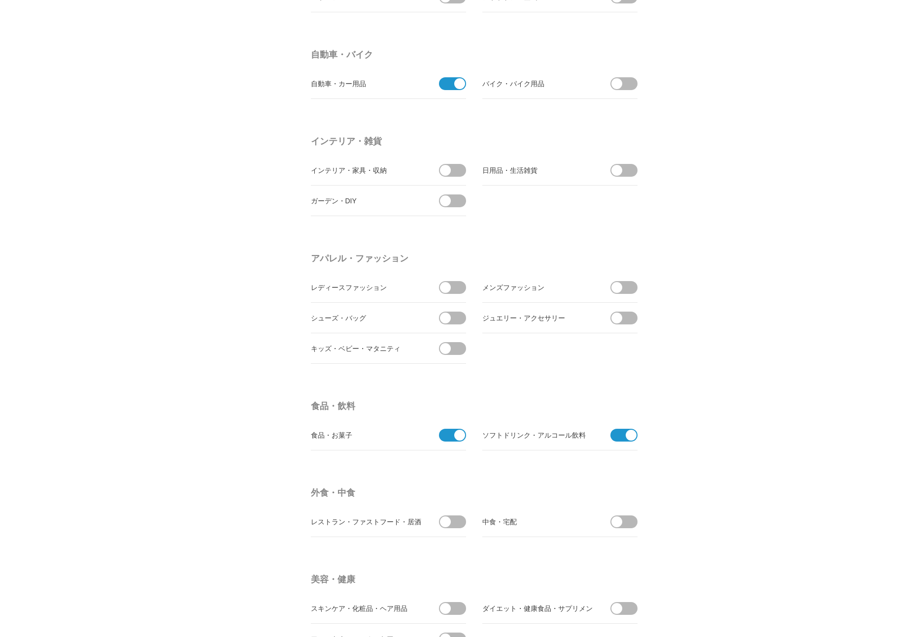
click at [618, 438] on span at bounding box center [620, 435] width 21 height 13
click at [0, 0] on input "checkbox" at bounding box center [0, 0] width 0 height 0
click at [445, 436] on span at bounding box center [449, 435] width 21 height 13
click at [0, 0] on input "checkbox" at bounding box center [0, 0] width 0 height 0
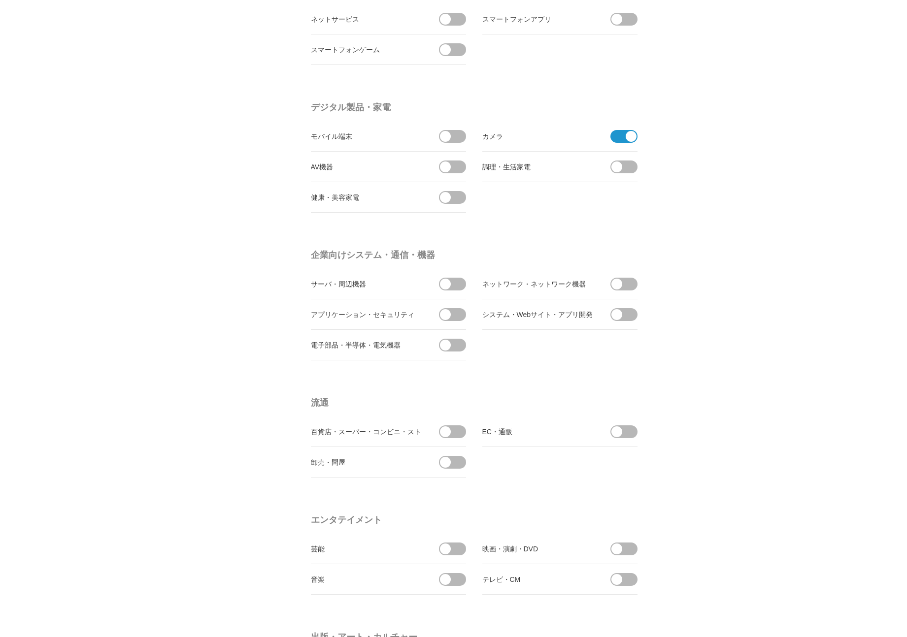
scroll to position [0, 0]
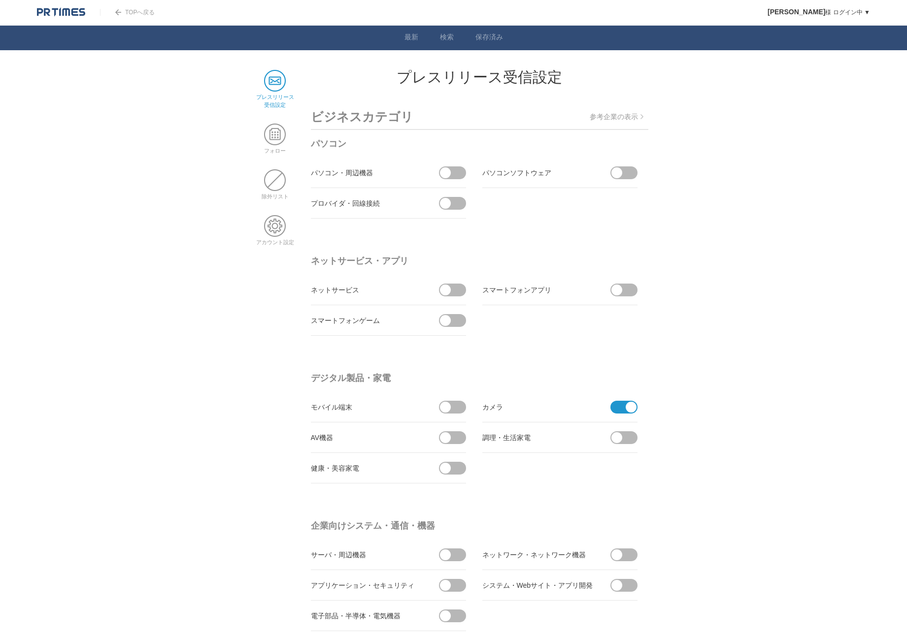
click at [137, 14] on link "TOPへ戻る" at bounding box center [127, 12] width 55 height 7
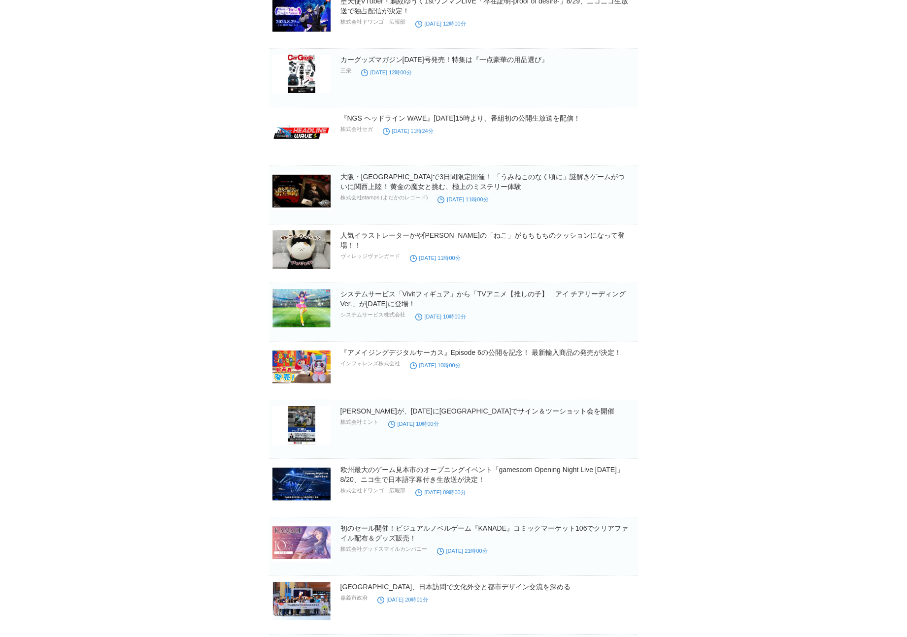
scroll to position [681, 0]
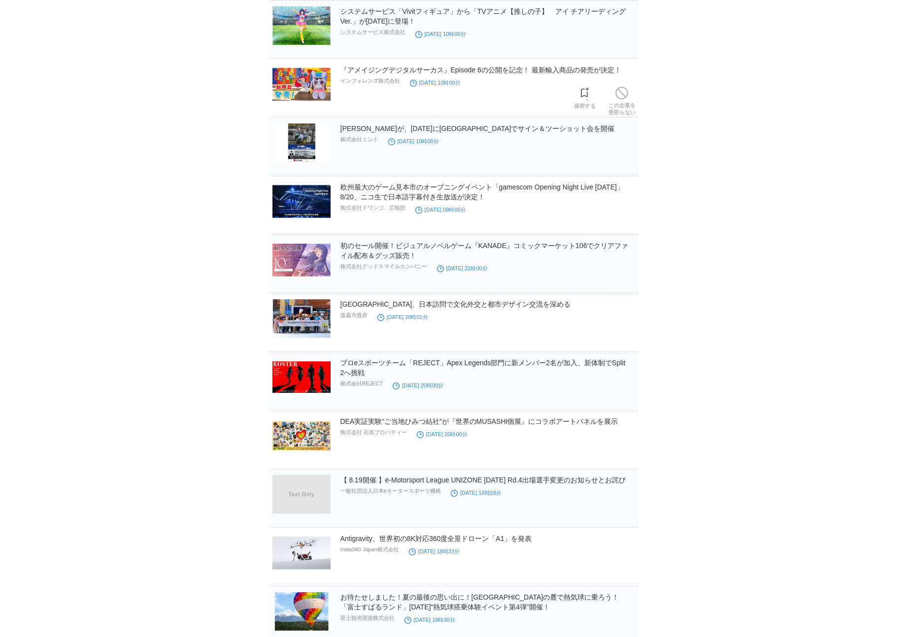
click at [322, 98] on img at bounding box center [301, 84] width 58 height 38
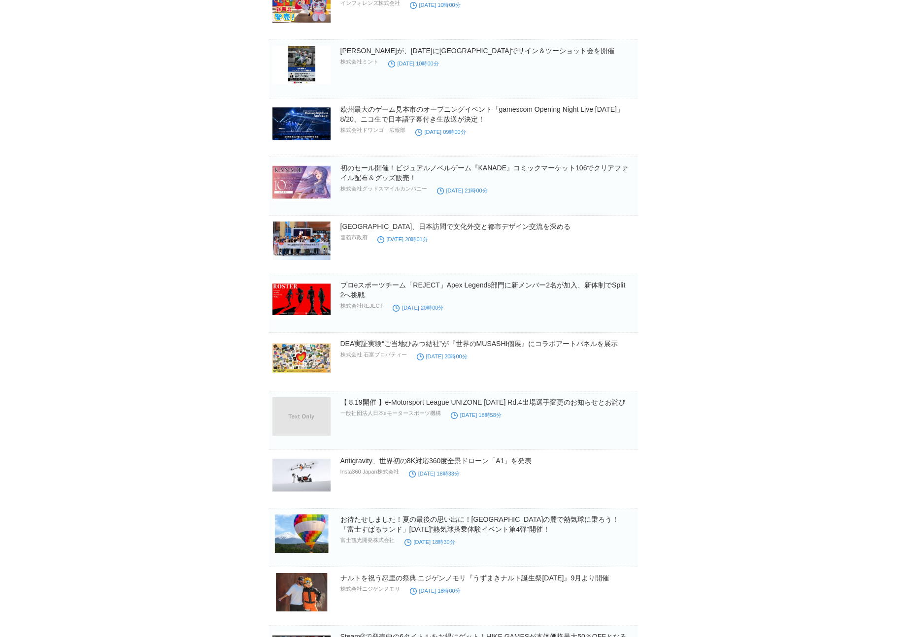
scroll to position [968, 0]
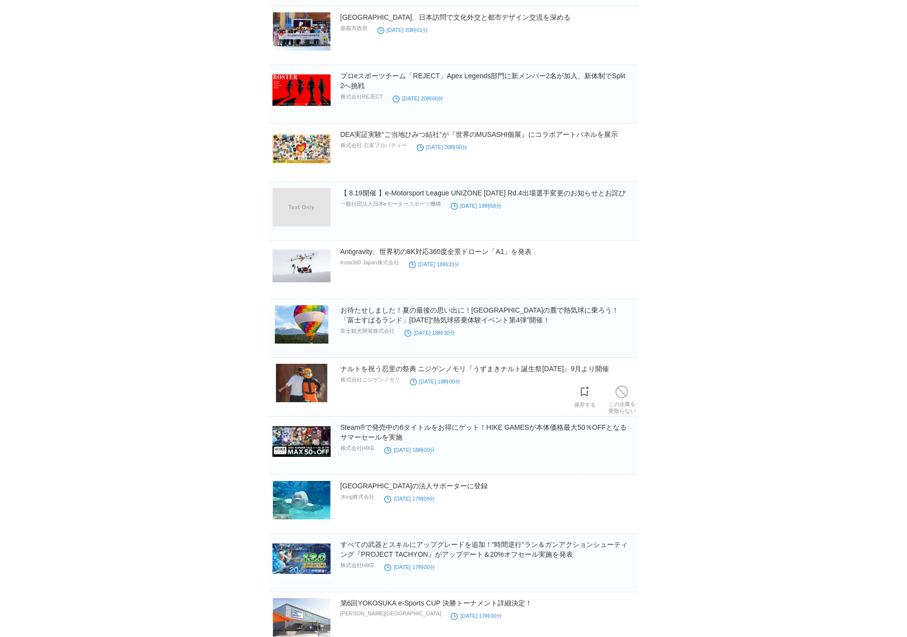
click at [302, 397] on img at bounding box center [301, 383] width 58 height 38
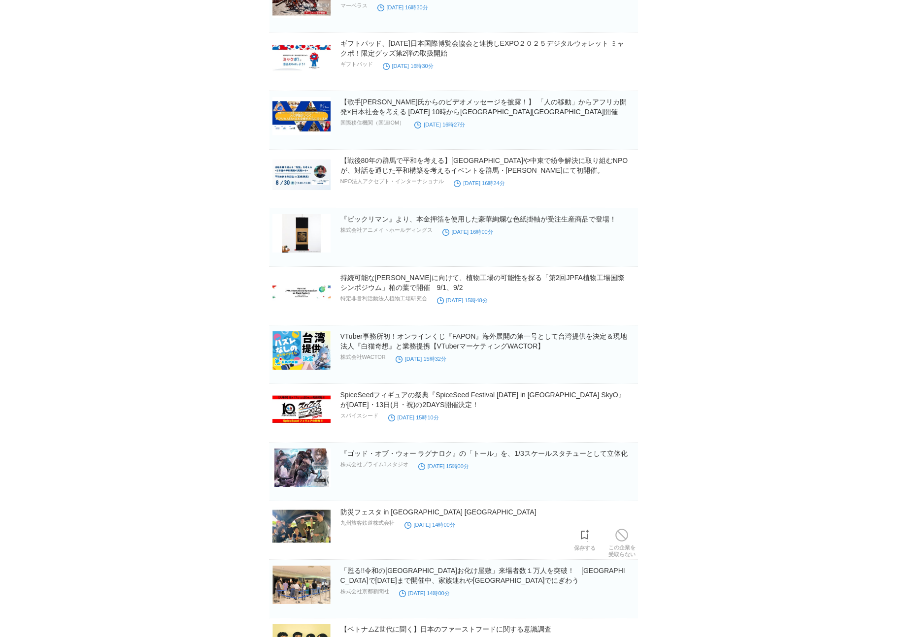
scroll to position [1853, 0]
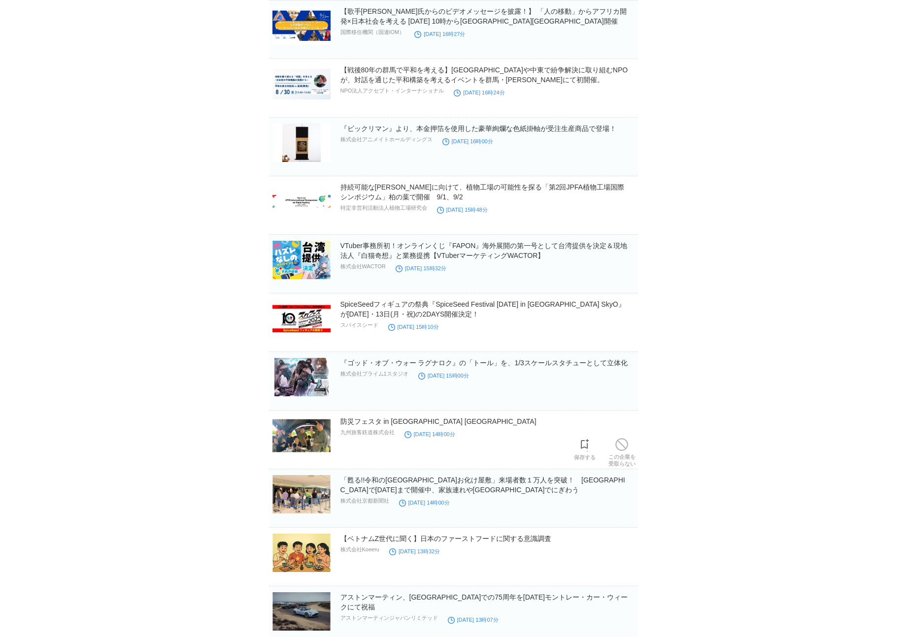
click at [281, 446] on img at bounding box center [301, 436] width 58 height 38
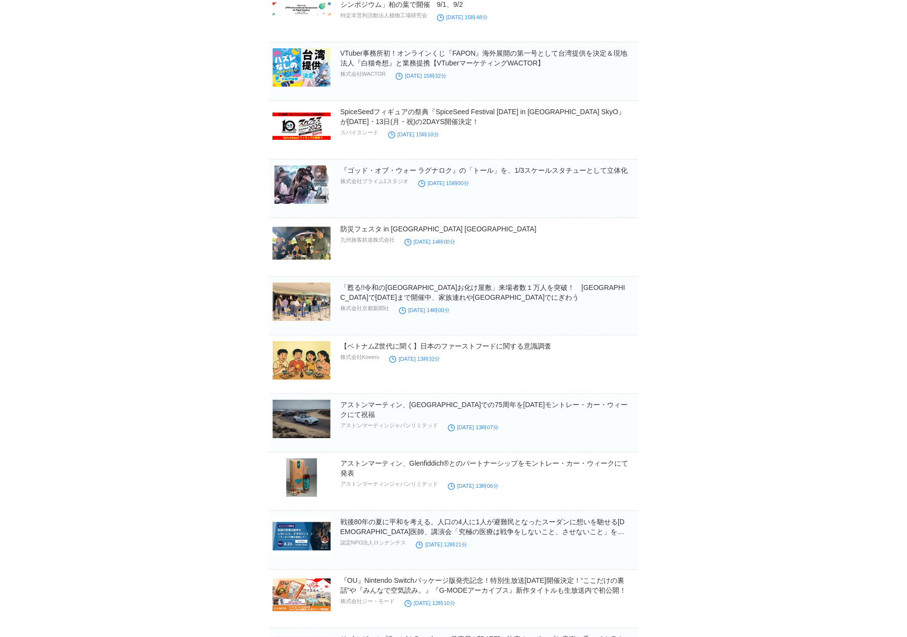
scroll to position [2126, 0]
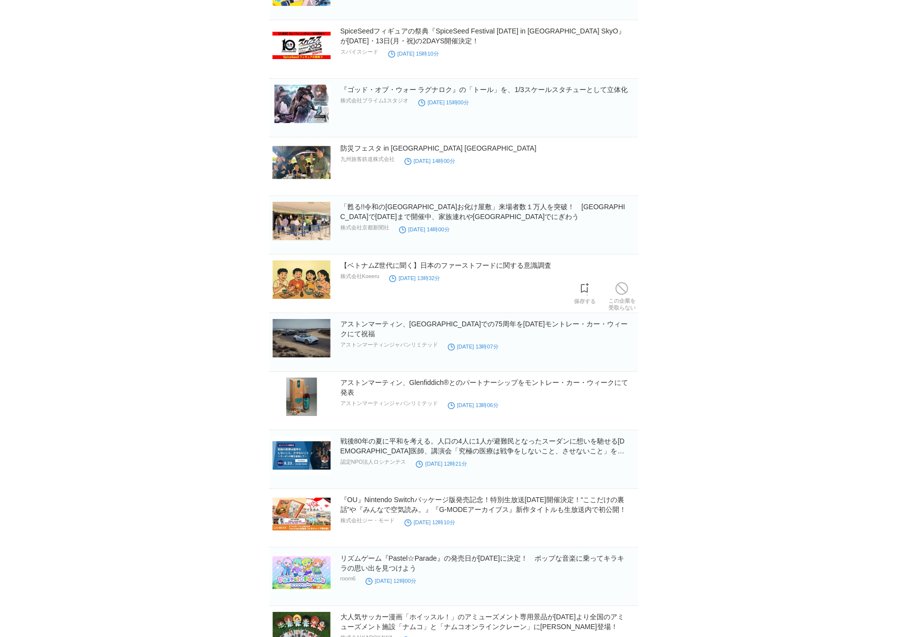
click at [292, 277] on img at bounding box center [301, 280] width 58 height 38
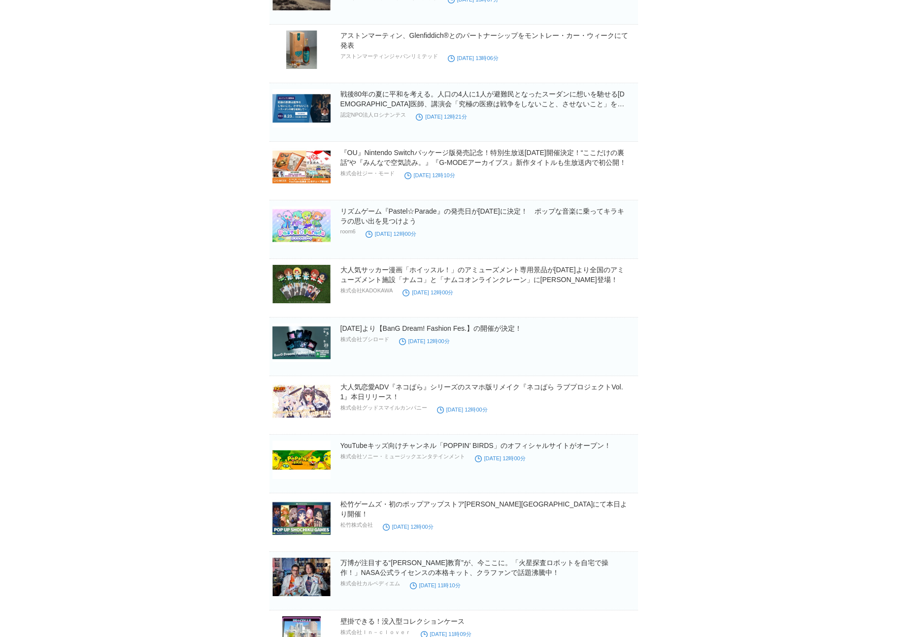
scroll to position [2565, 0]
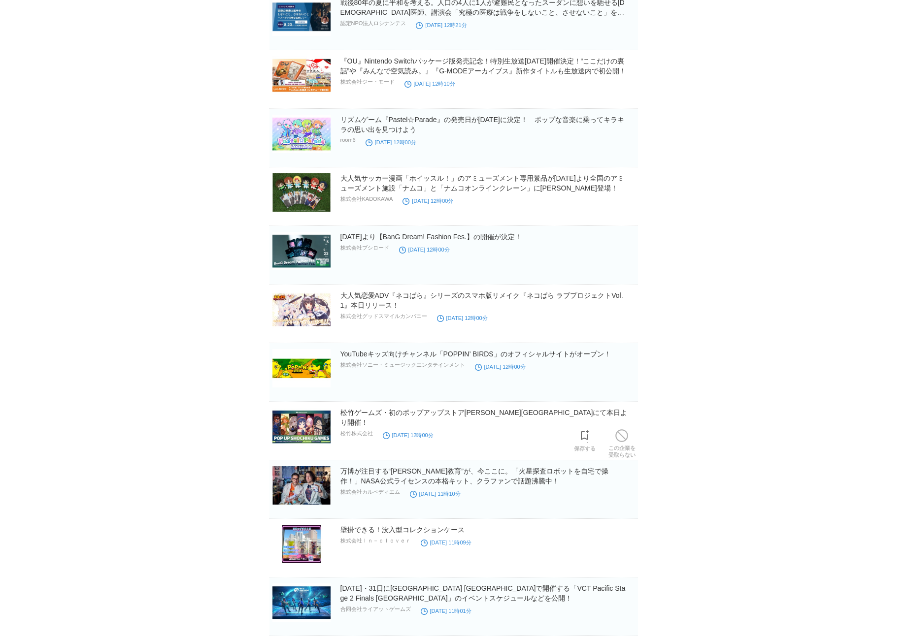
click at [284, 428] on img at bounding box center [301, 427] width 58 height 38
click at [302, 487] on img at bounding box center [301, 485] width 58 height 38
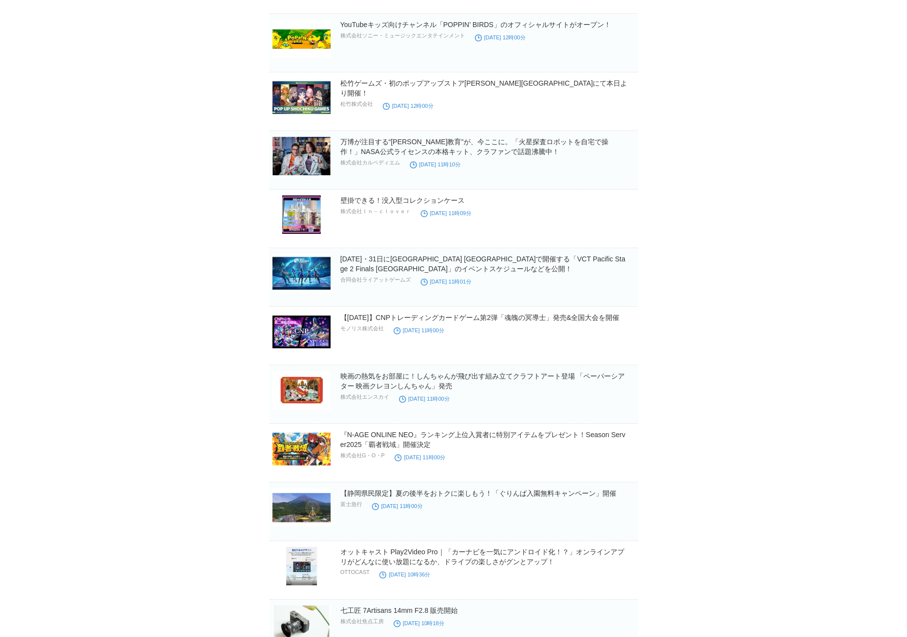
scroll to position [3025, 0]
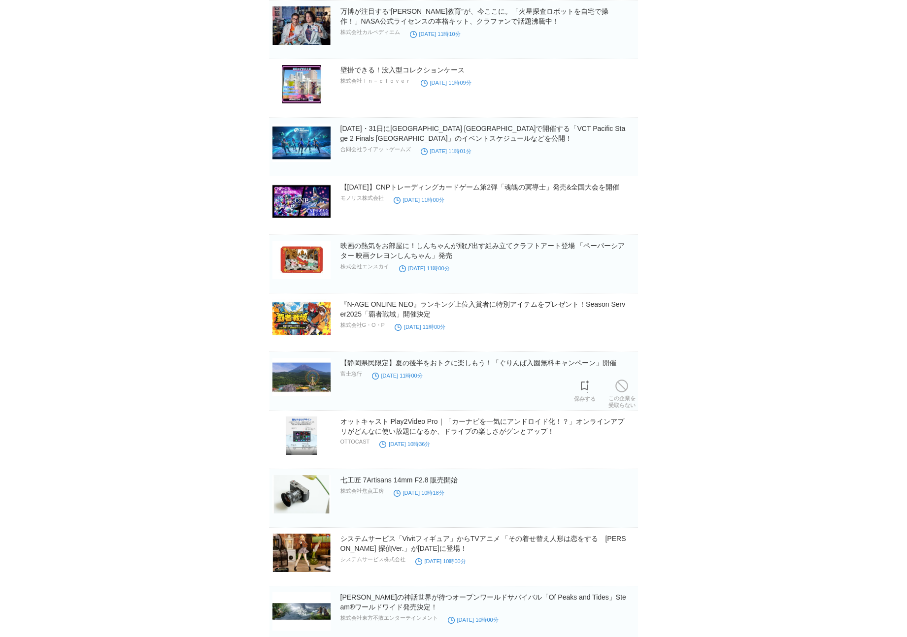
click at [285, 373] on img at bounding box center [301, 377] width 58 height 38
click at [293, 491] on img at bounding box center [301, 494] width 58 height 38
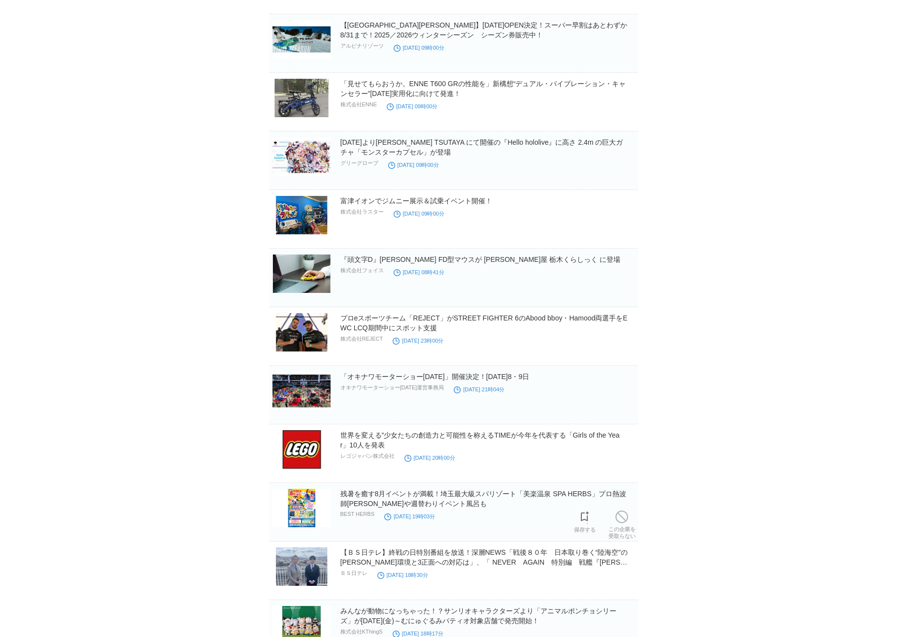
scroll to position [4020, 0]
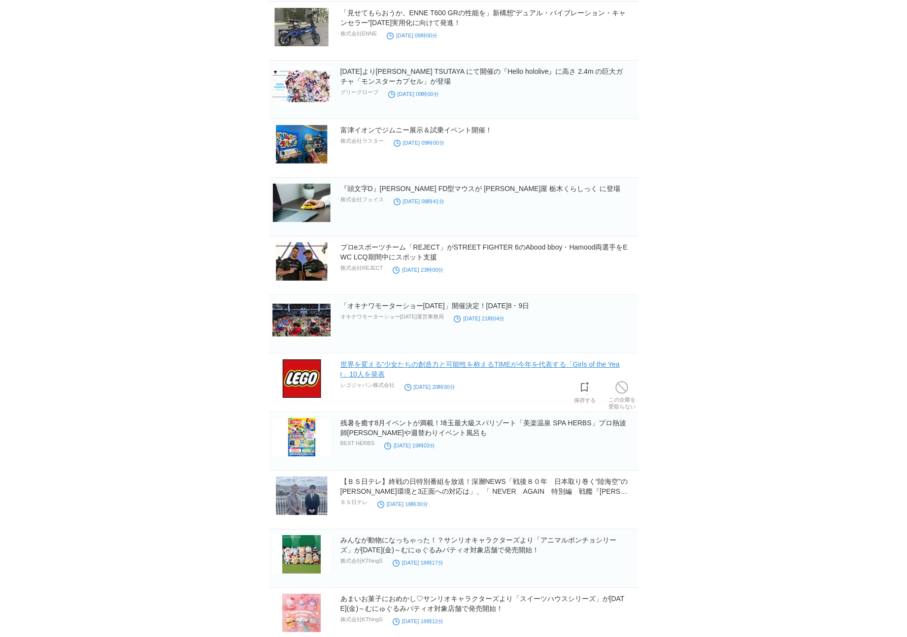
click at [345, 366] on link "世界を変える”少女たちの創造力と可能性を称えるTIMEが今年を代表する「Girls of the Year」10人を発表" at bounding box center [479, 370] width 279 height 18
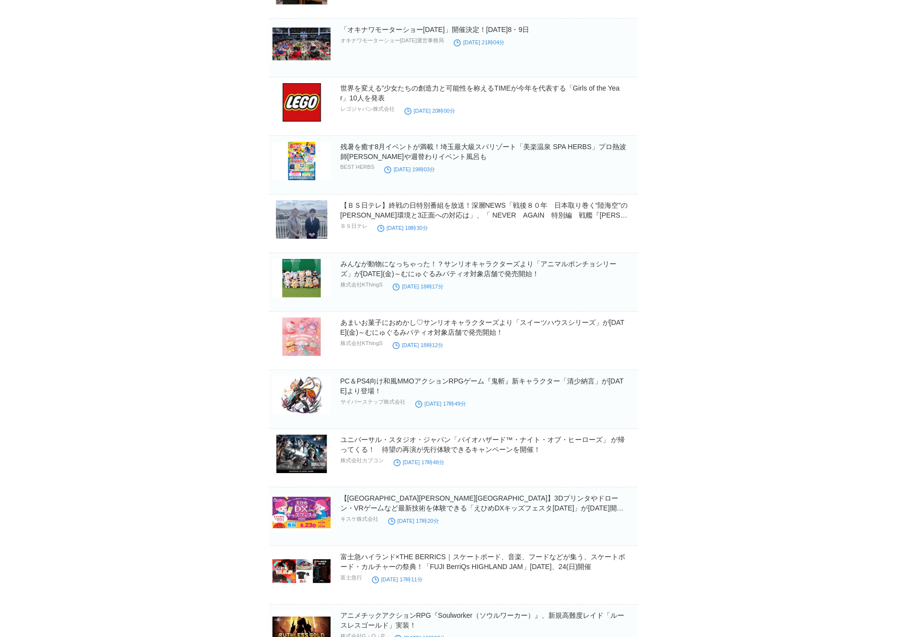
scroll to position [4422, 0]
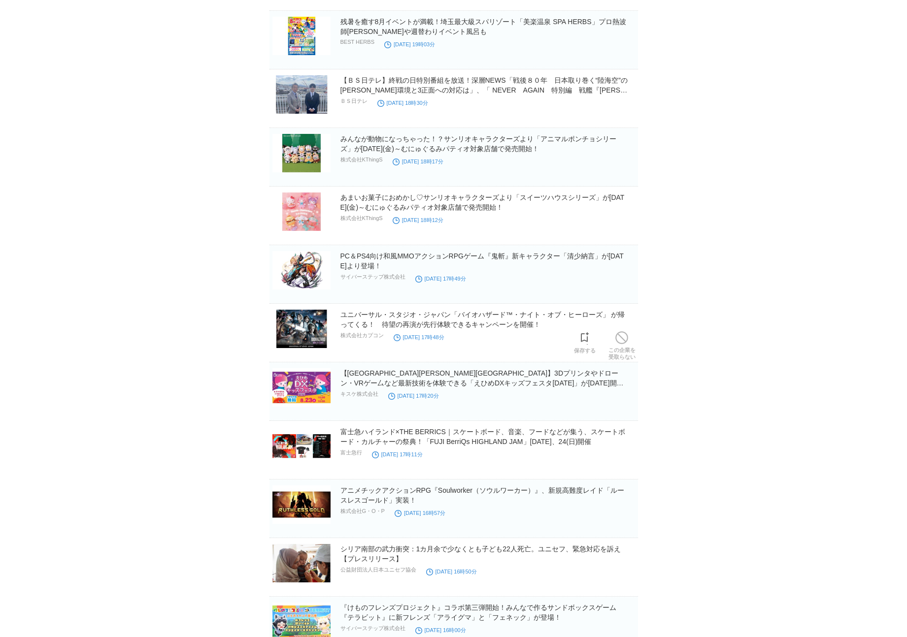
click at [306, 346] on img at bounding box center [301, 329] width 58 height 38
click at [290, 454] on img at bounding box center [301, 446] width 58 height 38
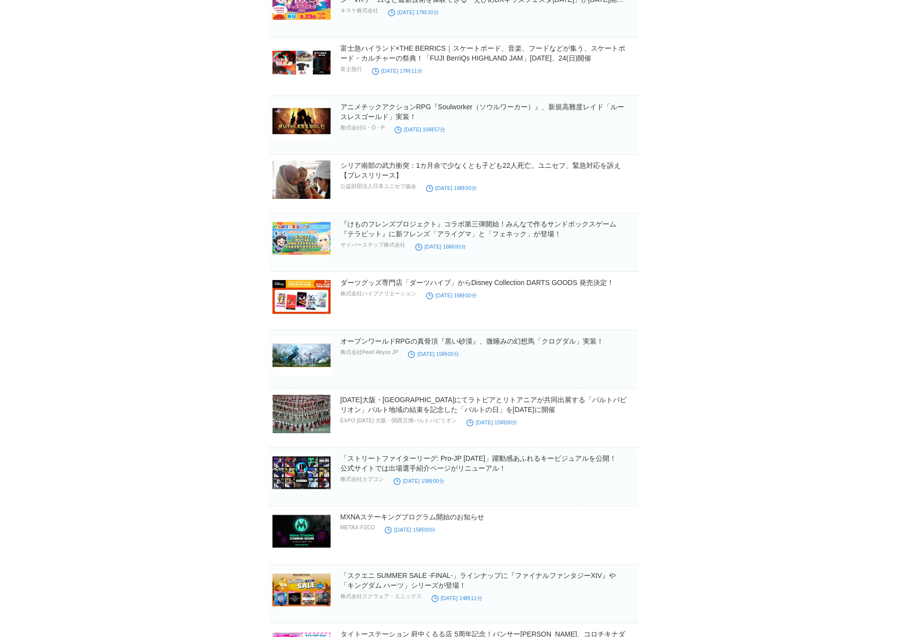
scroll to position [4816, 0]
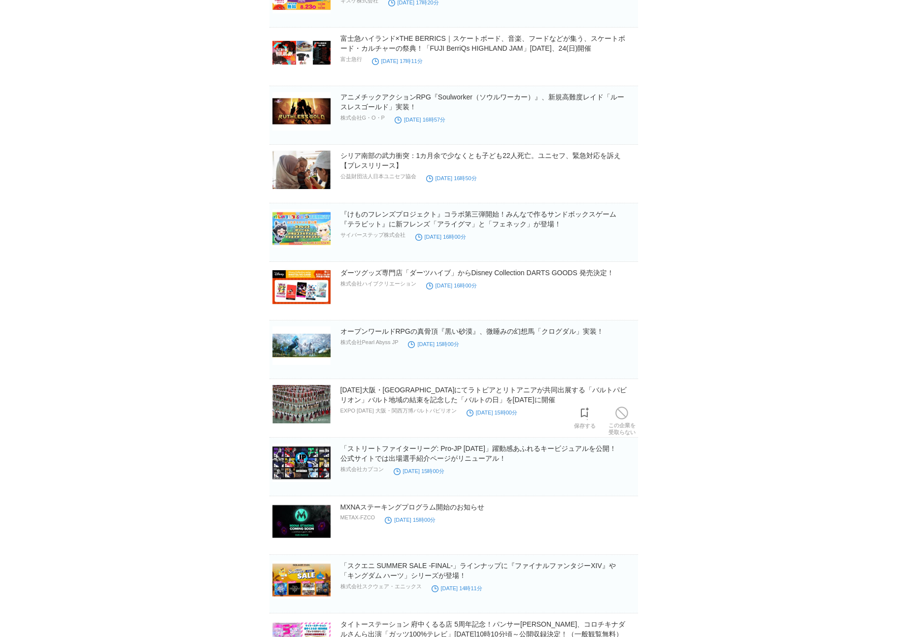
click at [291, 411] on img at bounding box center [301, 404] width 58 height 38
click at [318, 457] on img at bounding box center [301, 463] width 58 height 38
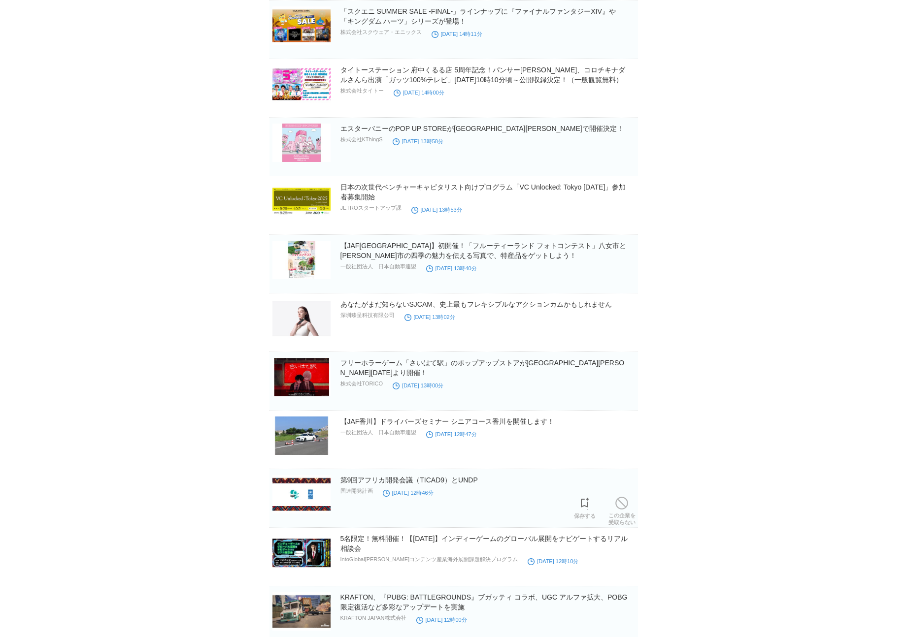
scroll to position [5591, 0]
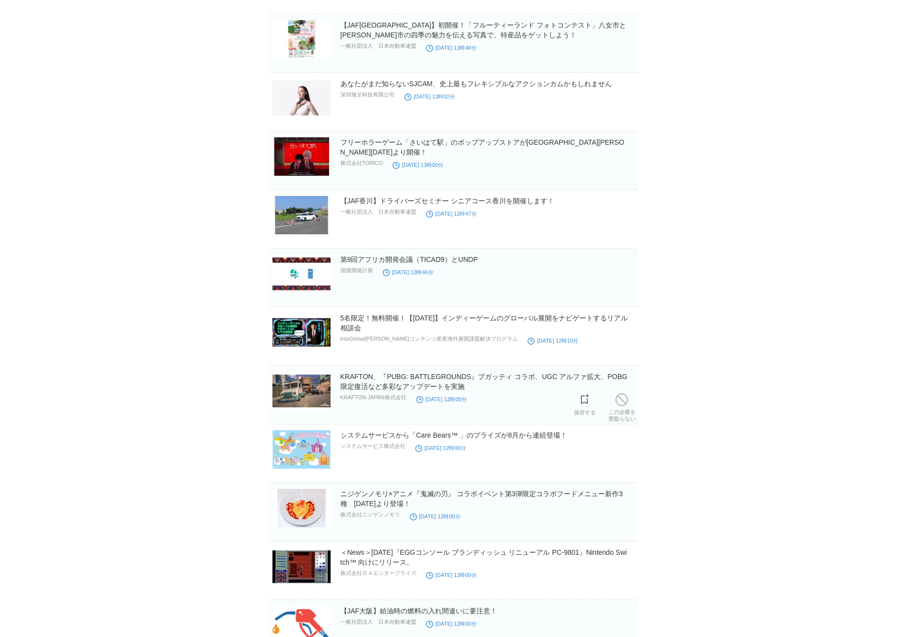
click at [294, 388] on img at bounding box center [301, 391] width 58 height 38
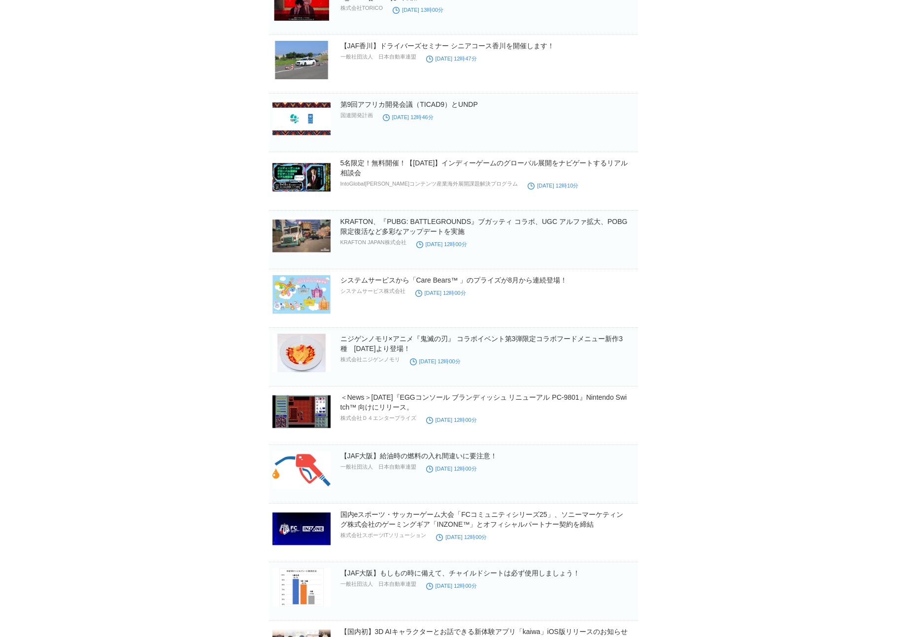
scroll to position [5777, 0]
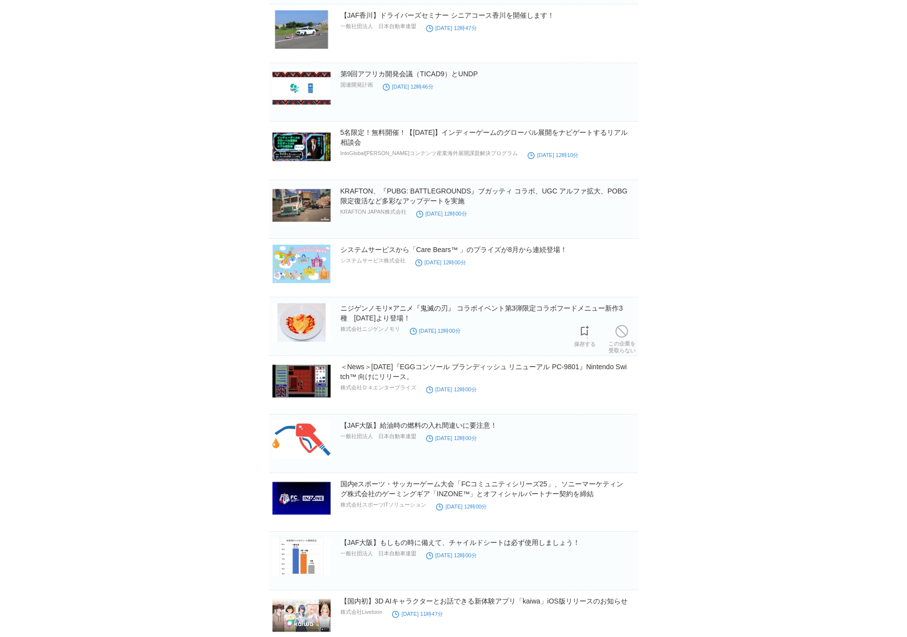
click at [290, 325] on img at bounding box center [301, 322] width 58 height 38
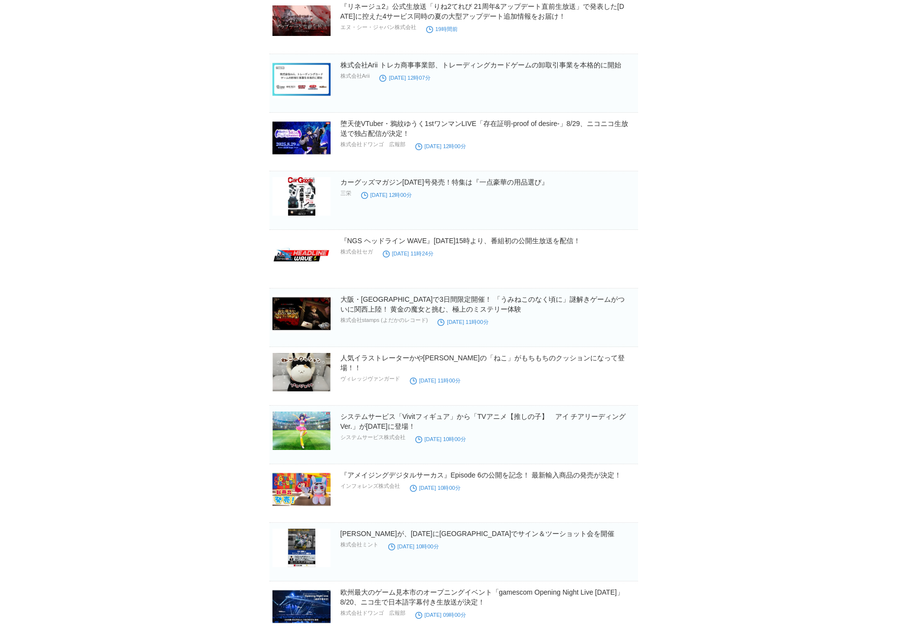
scroll to position [0, 0]
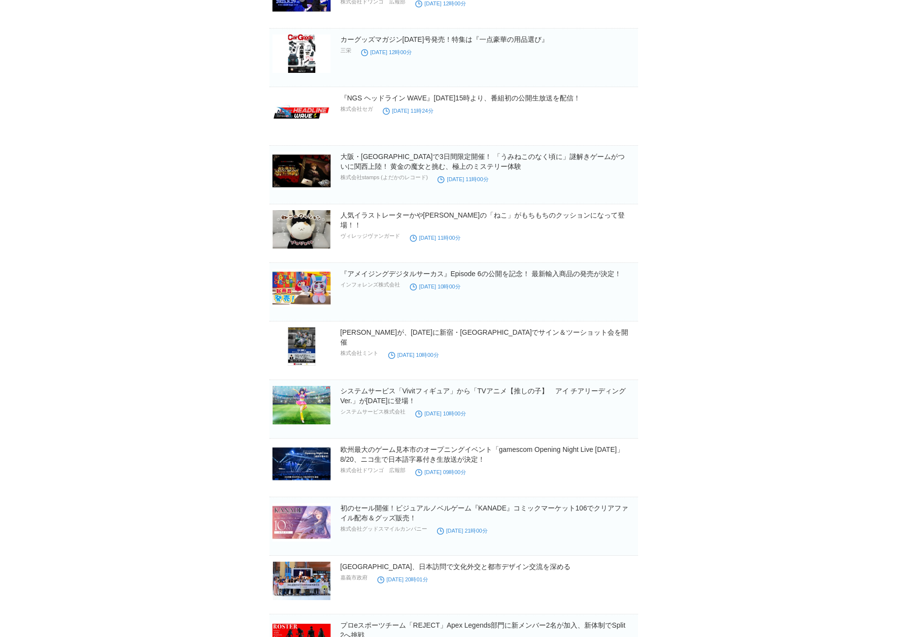
scroll to position [516, 0]
